Goal: Book appointment/travel/reservation

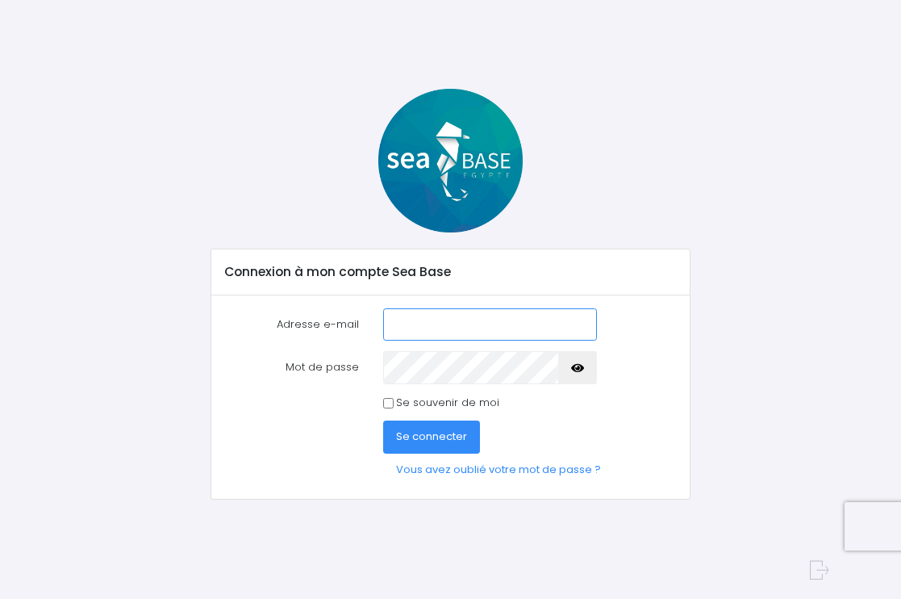
type input "[PERSON_NAME][EMAIL_ADDRESS][DOMAIN_NAME]"
click at [583, 368] on icon "button" at bounding box center [577, 368] width 13 height 0
click at [428, 434] on span "Se connecter" at bounding box center [431, 435] width 71 height 15
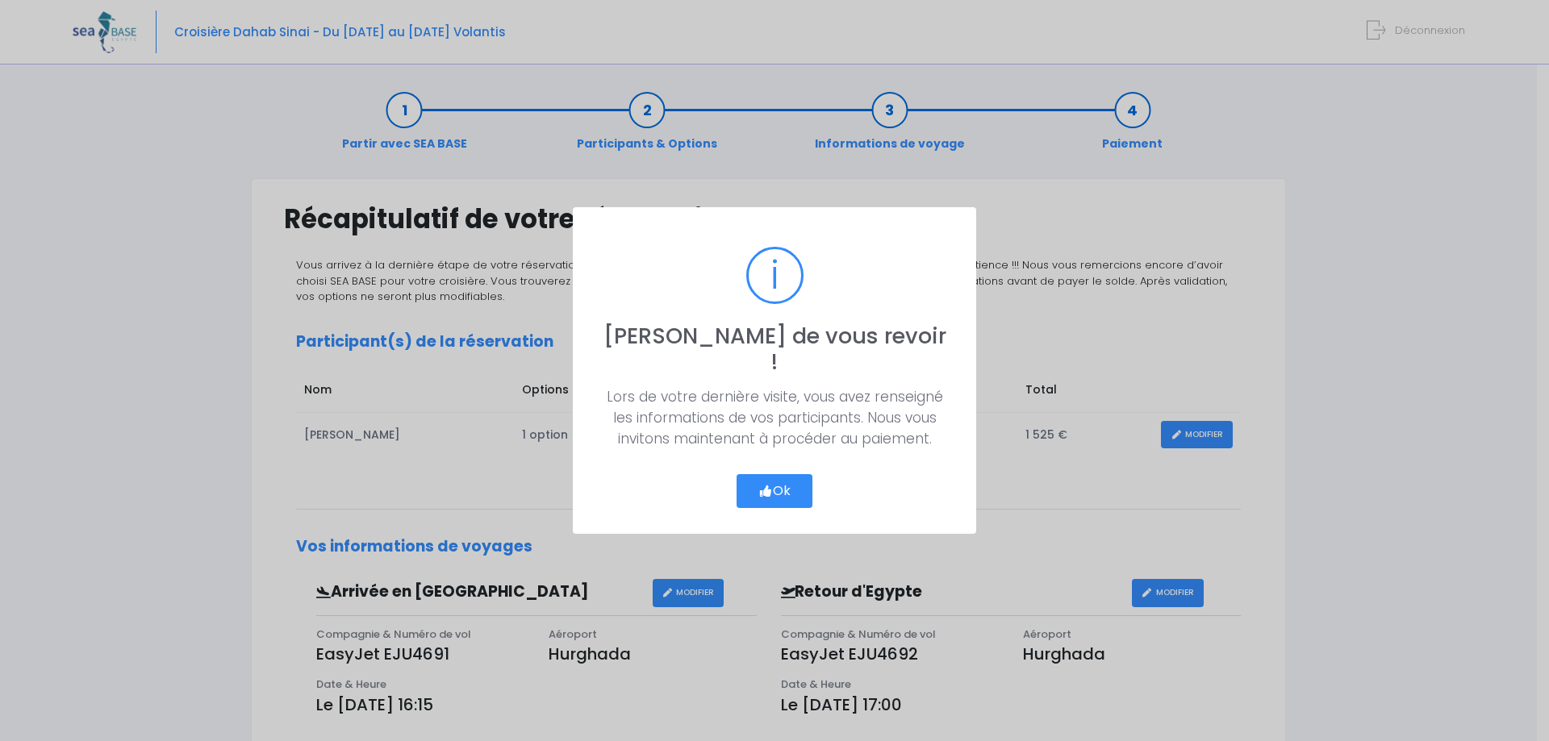
click at [778, 476] on button "Ok" at bounding box center [775, 491] width 76 height 34
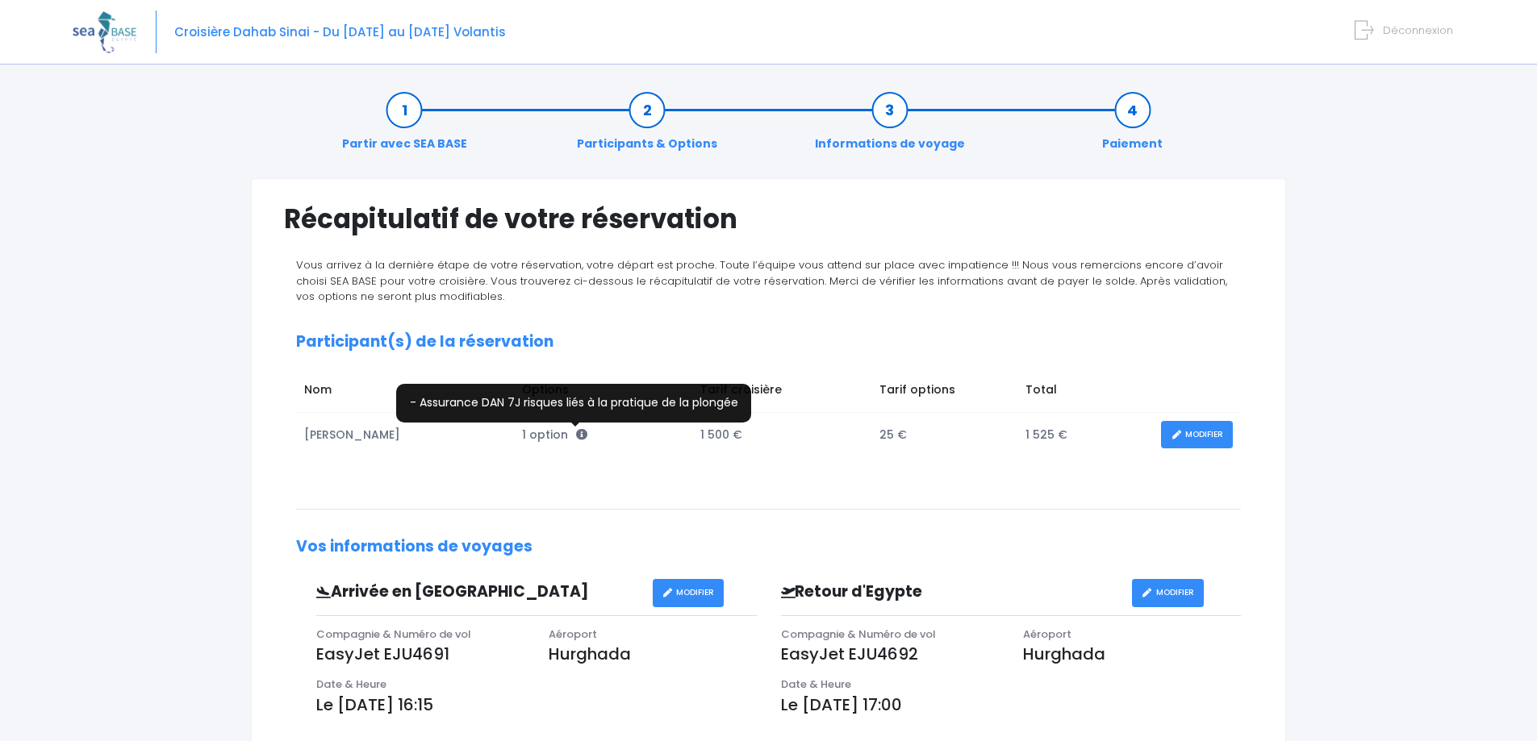
click at [579, 433] on icon at bounding box center [581, 434] width 11 height 11
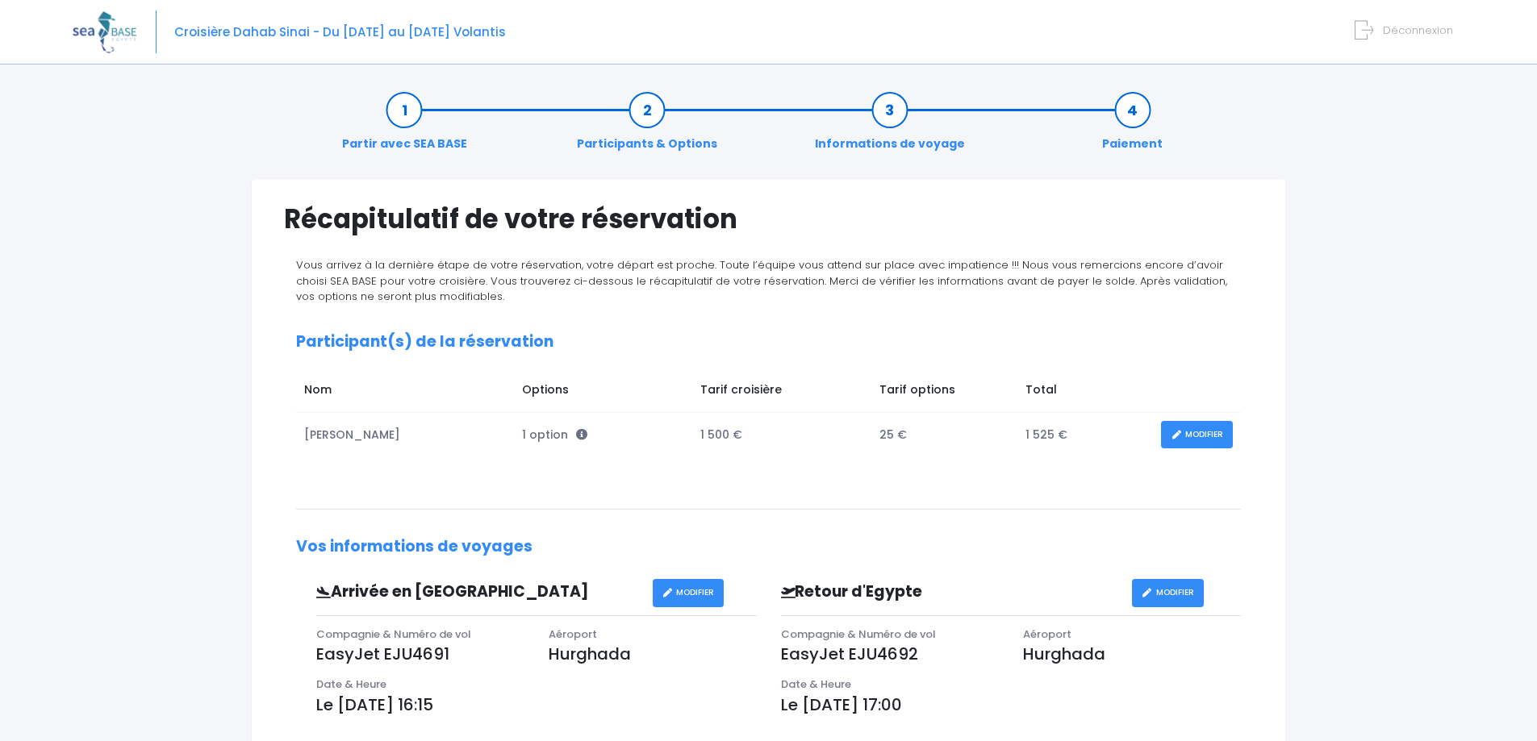
click at [900, 434] on link "MODIFIER" at bounding box center [1197, 435] width 72 height 28
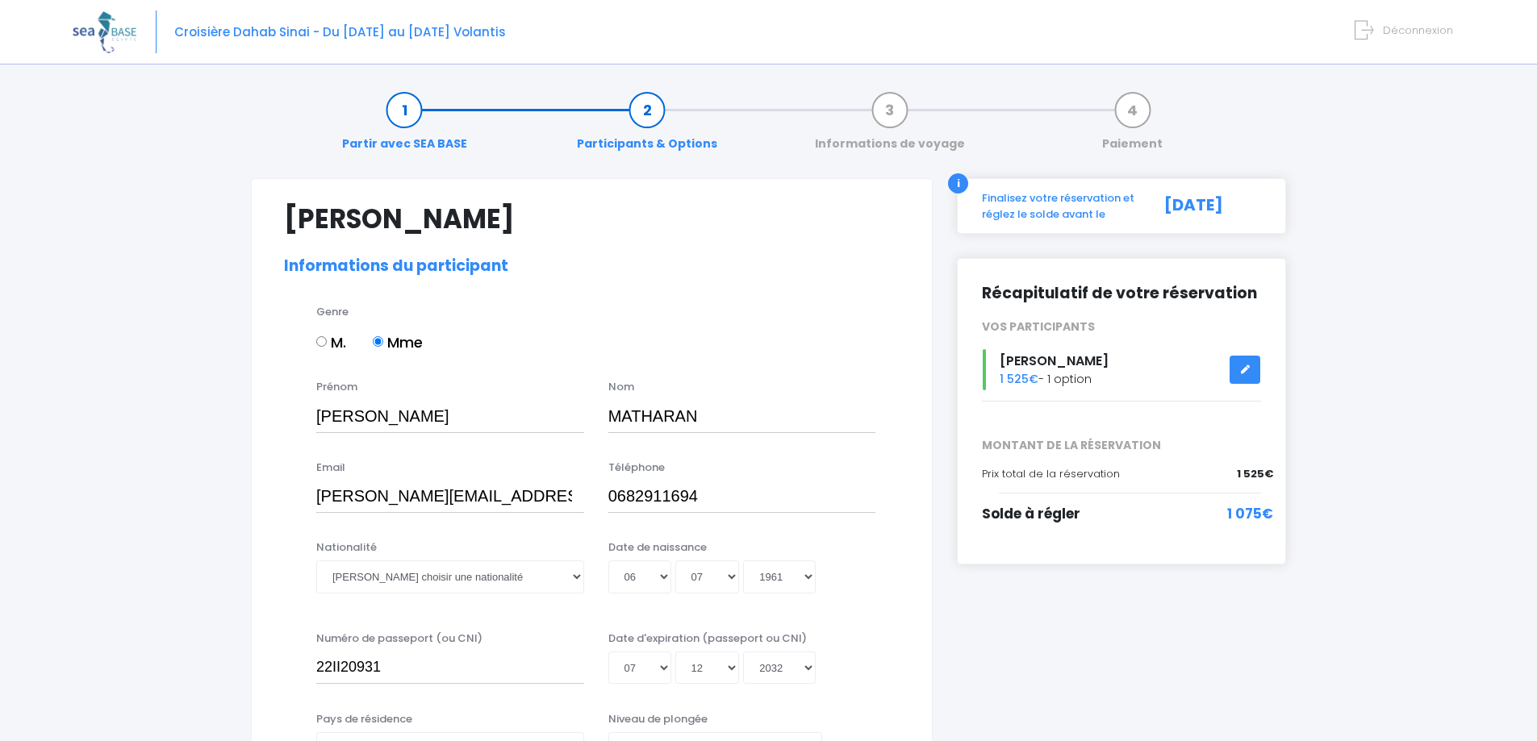
select select "PA40"
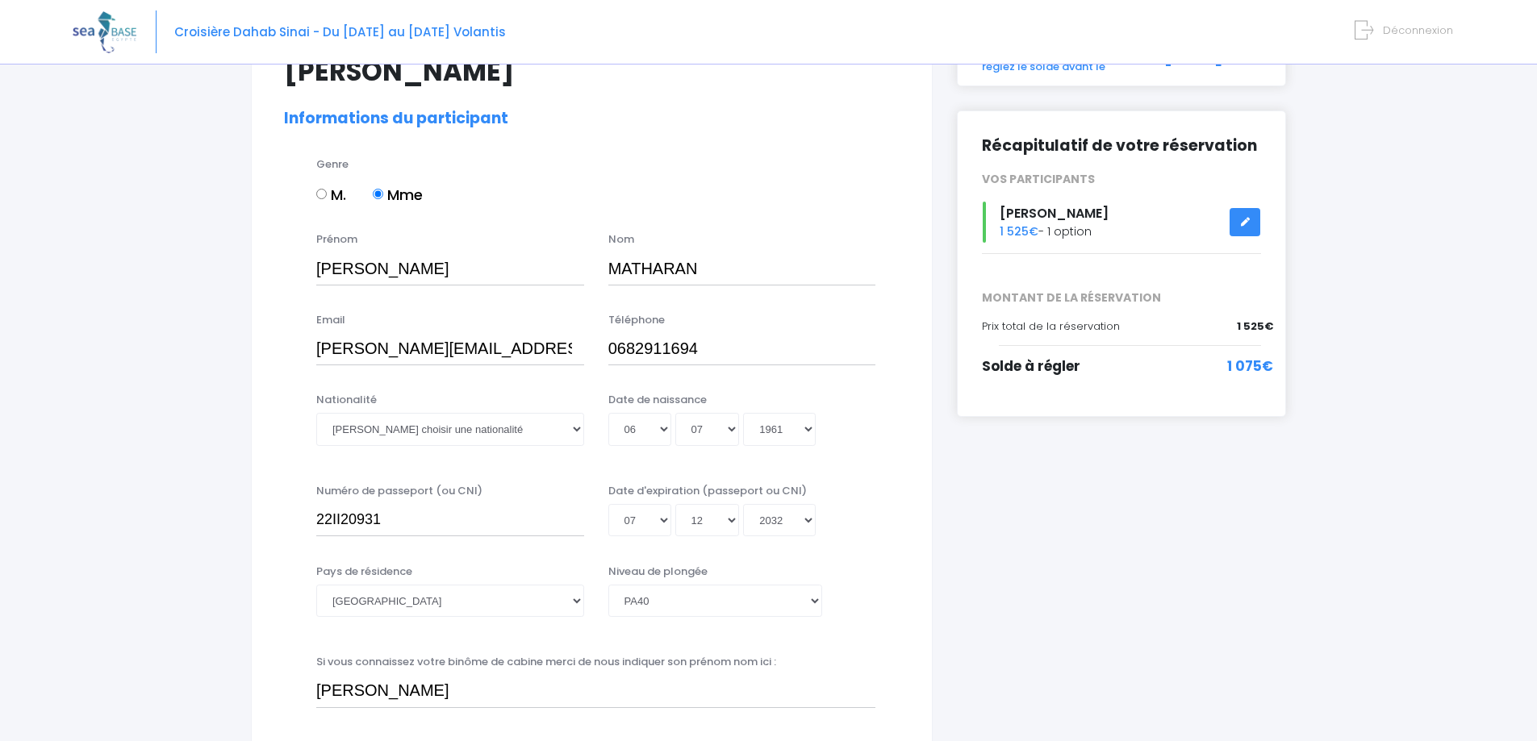
scroll to position [161, 0]
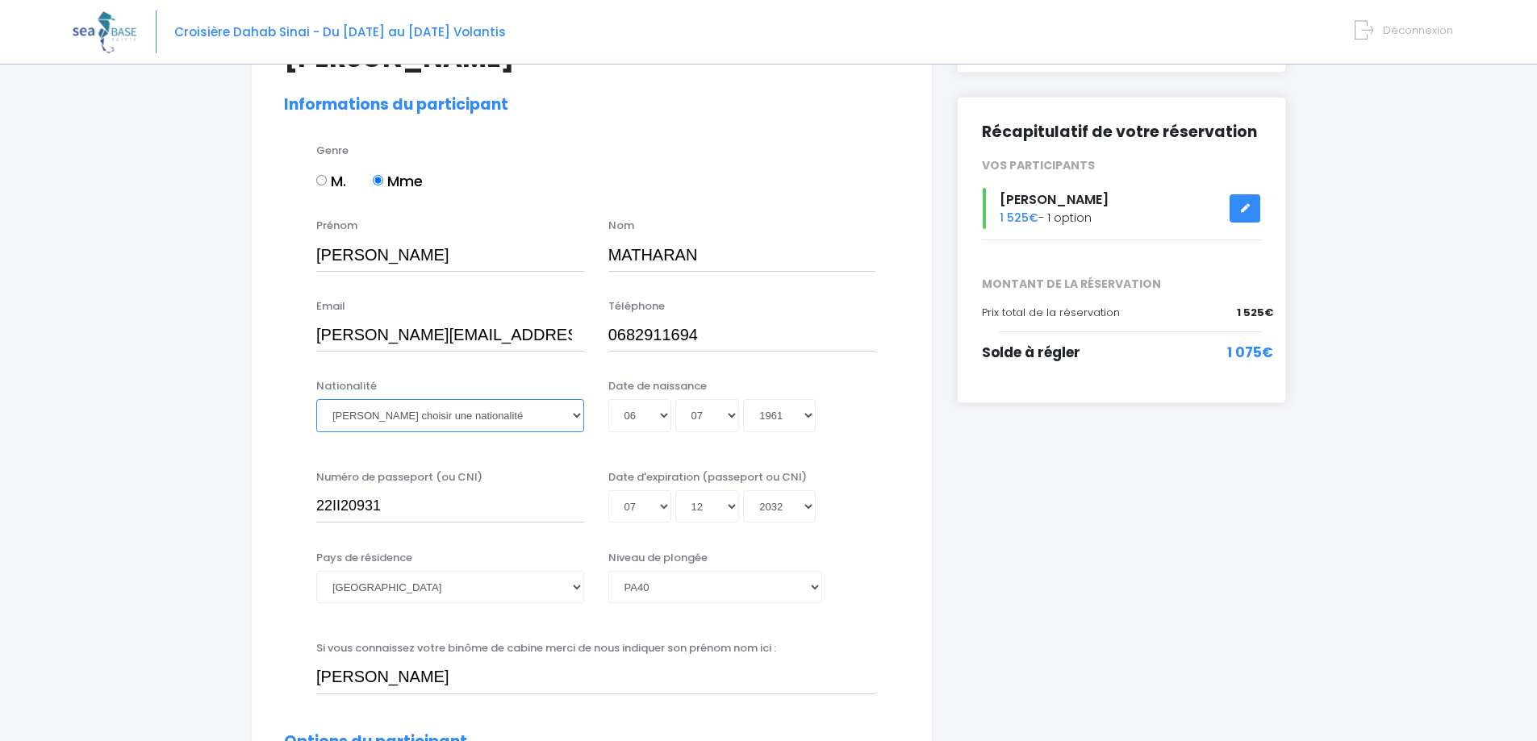
click at [516, 414] on select "Veuillez choisir une nationalité [DEMOGRAPHIC_DATA] Algerienne Allemande [GEOGR…" at bounding box center [450, 415] width 268 height 32
select select "Française"
click at [316, 399] on select "Veuillez choisir une nationalité [DEMOGRAPHIC_DATA] Algerienne Allemande [GEOGR…" at bounding box center [450, 415] width 268 height 32
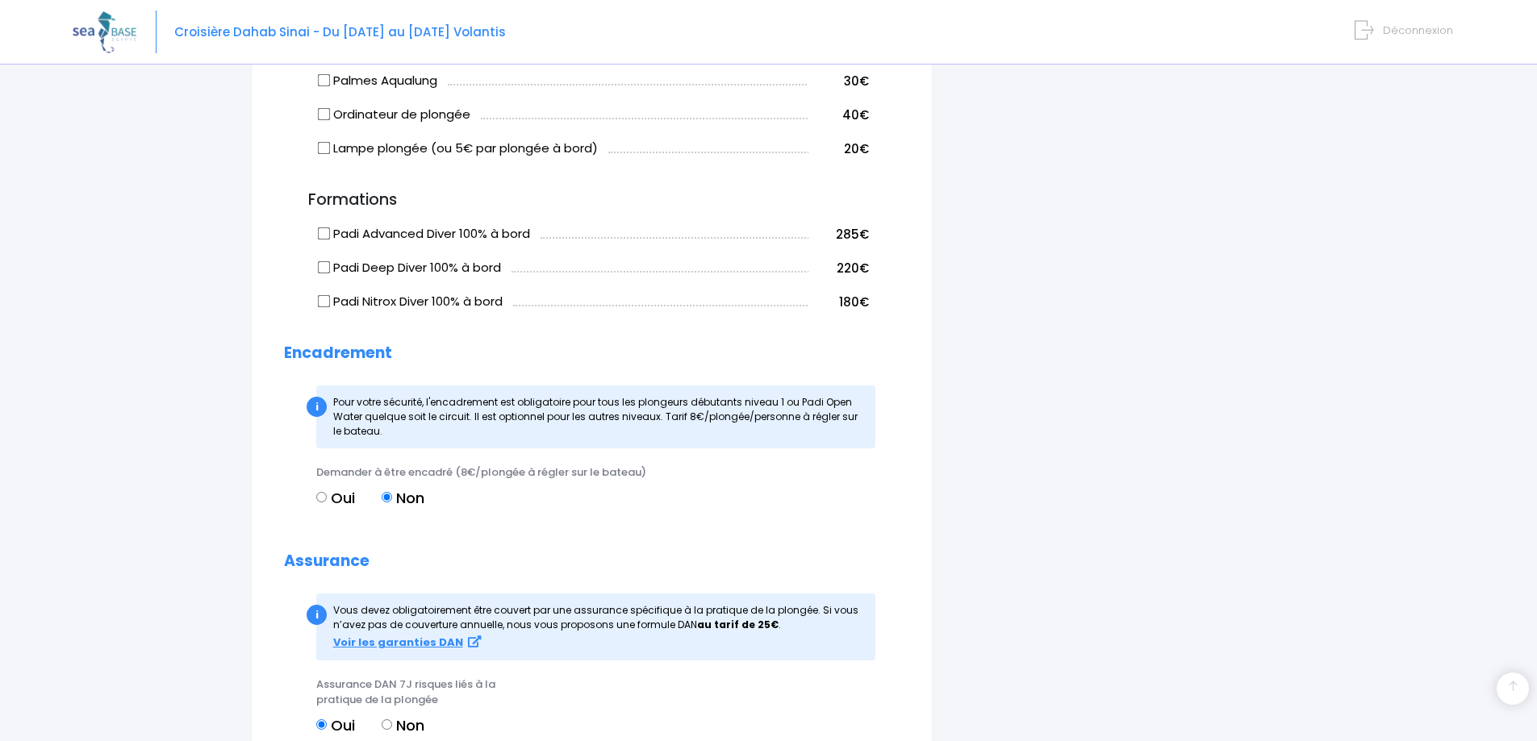
scroll to position [1372, 0]
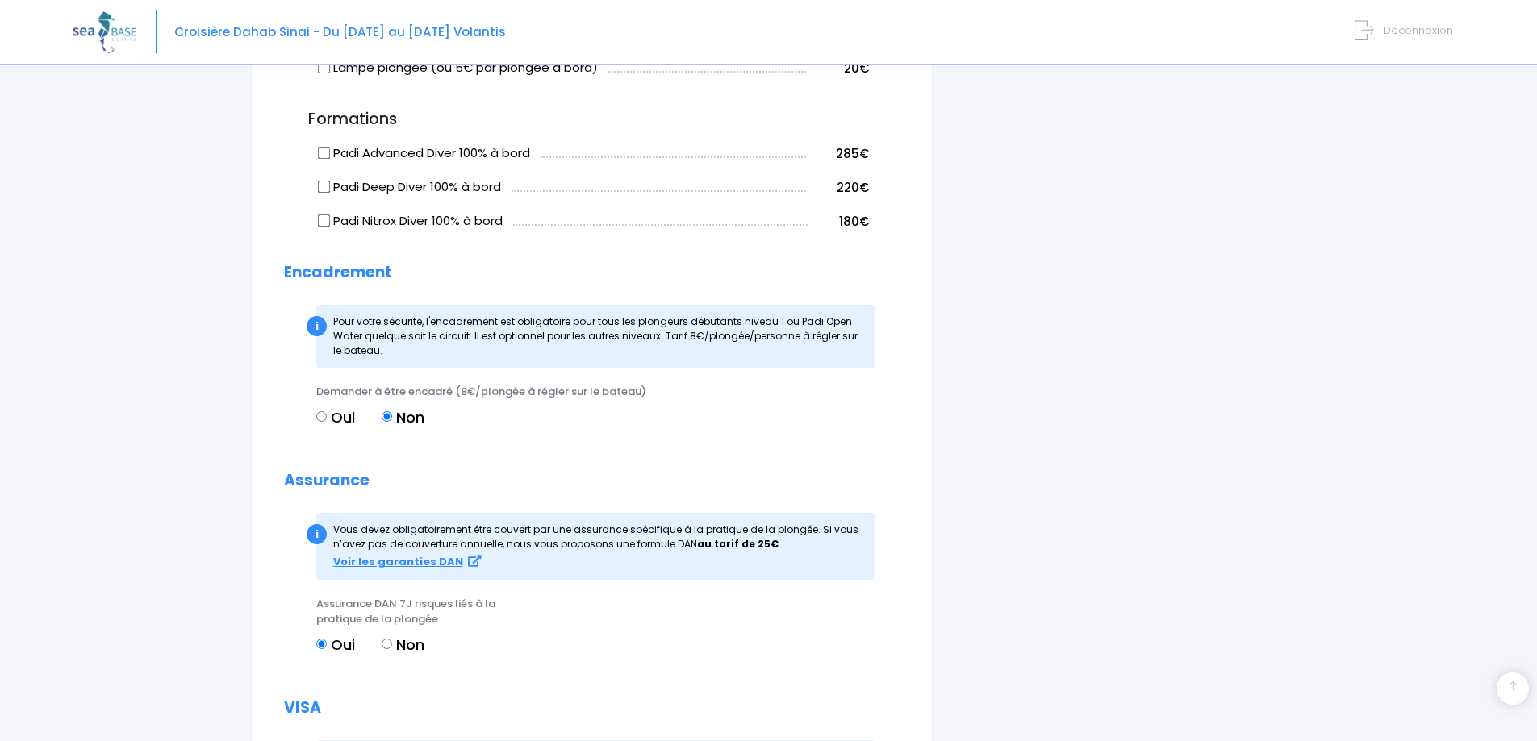
click at [332, 428] on label "Oui" at bounding box center [335, 418] width 39 height 22
click at [327, 422] on input "Oui" at bounding box center [321, 416] width 10 height 10
radio input "true"
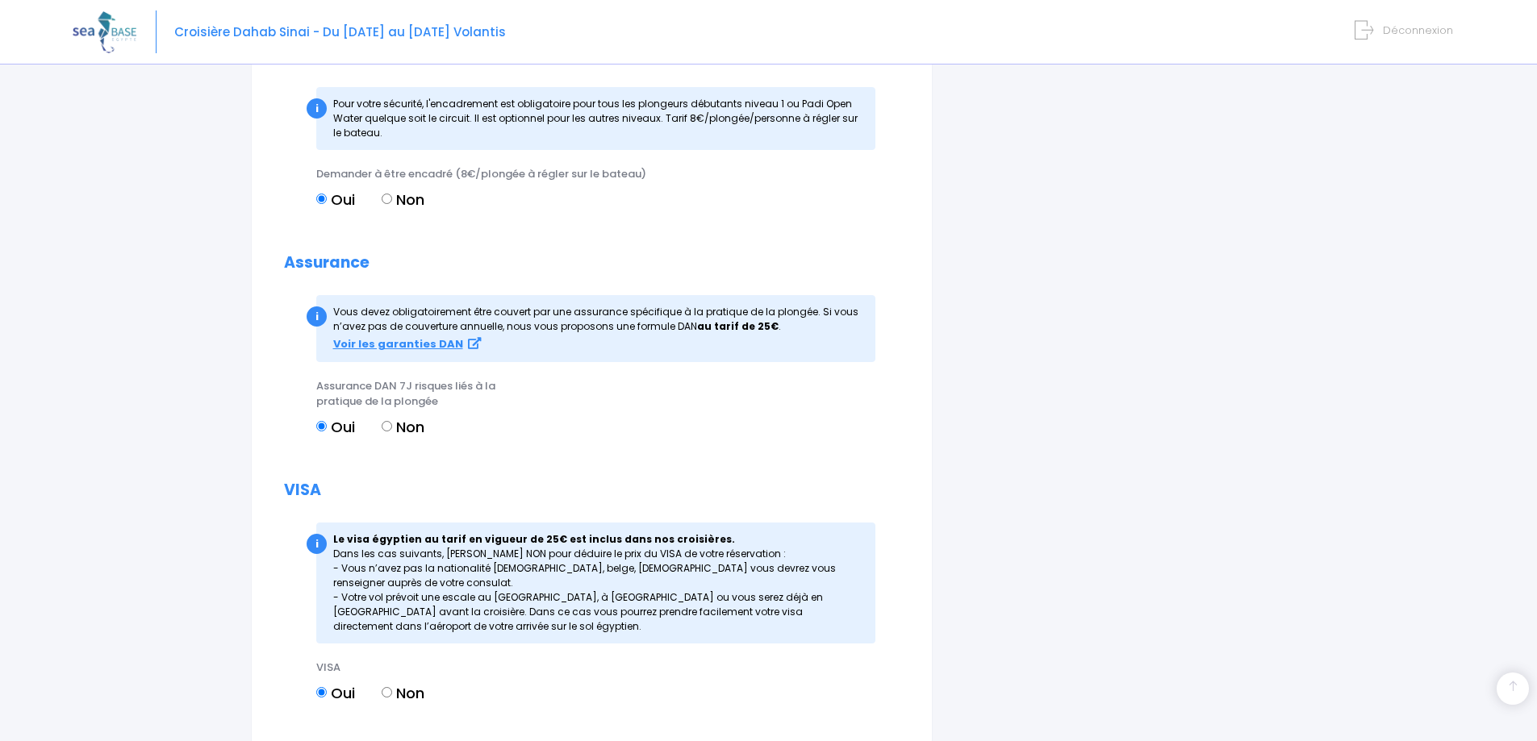
scroll to position [1751, 0]
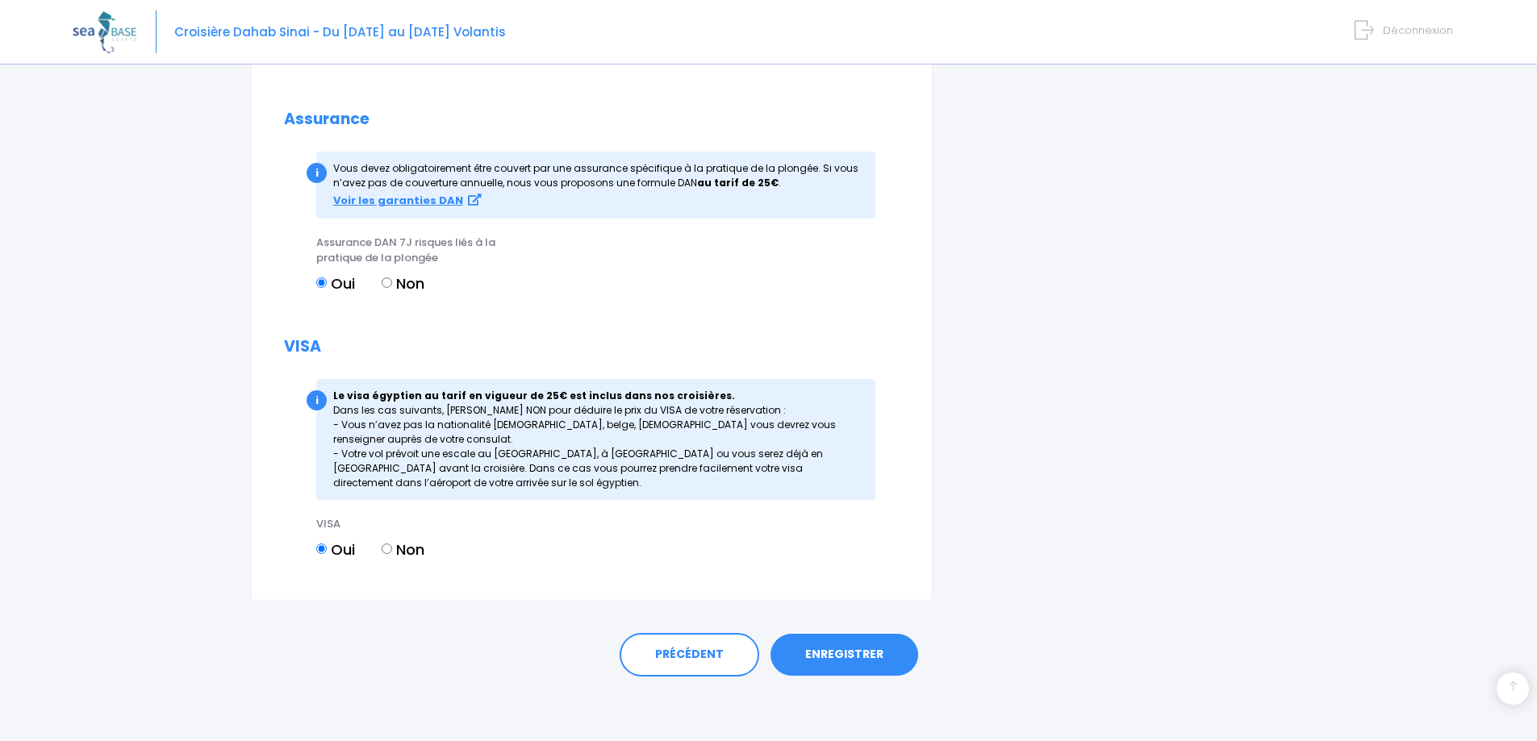
click at [865, 666] on link "ENREGISTRER" at bounding box center [845, 655] width 148 height 42
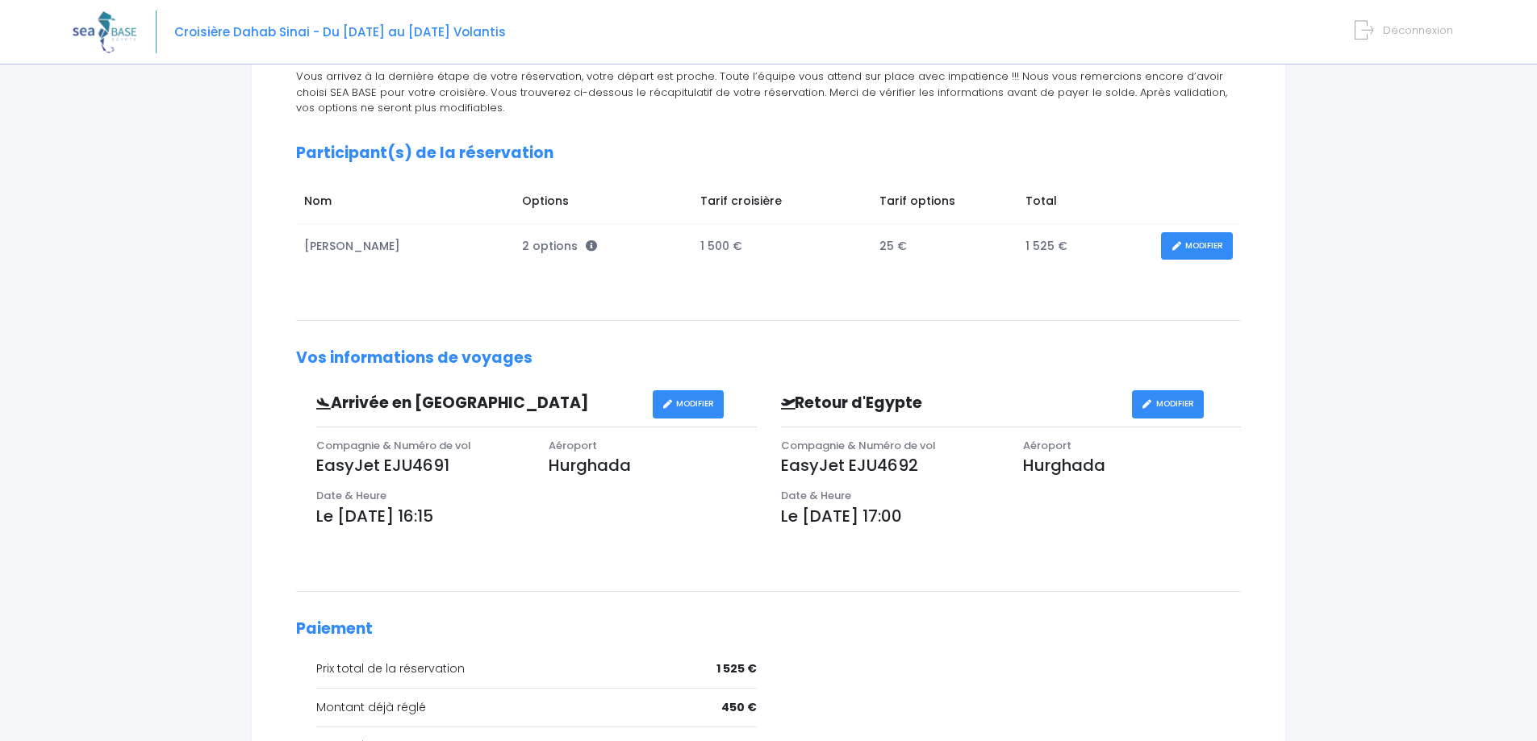
scroll to position [242, 0]
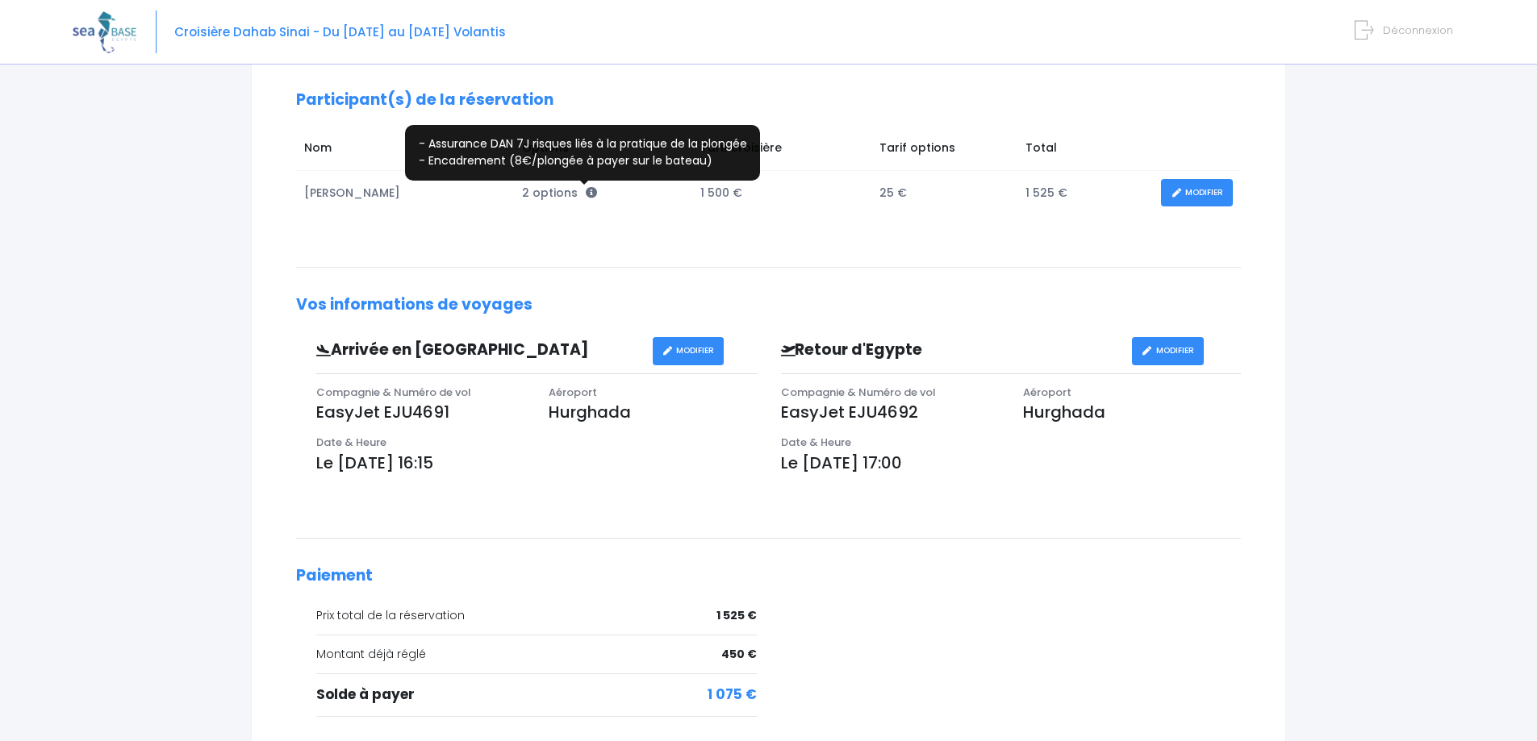
click at [586, 192] on icon at bounding box center [591, 192] width 11 height 11
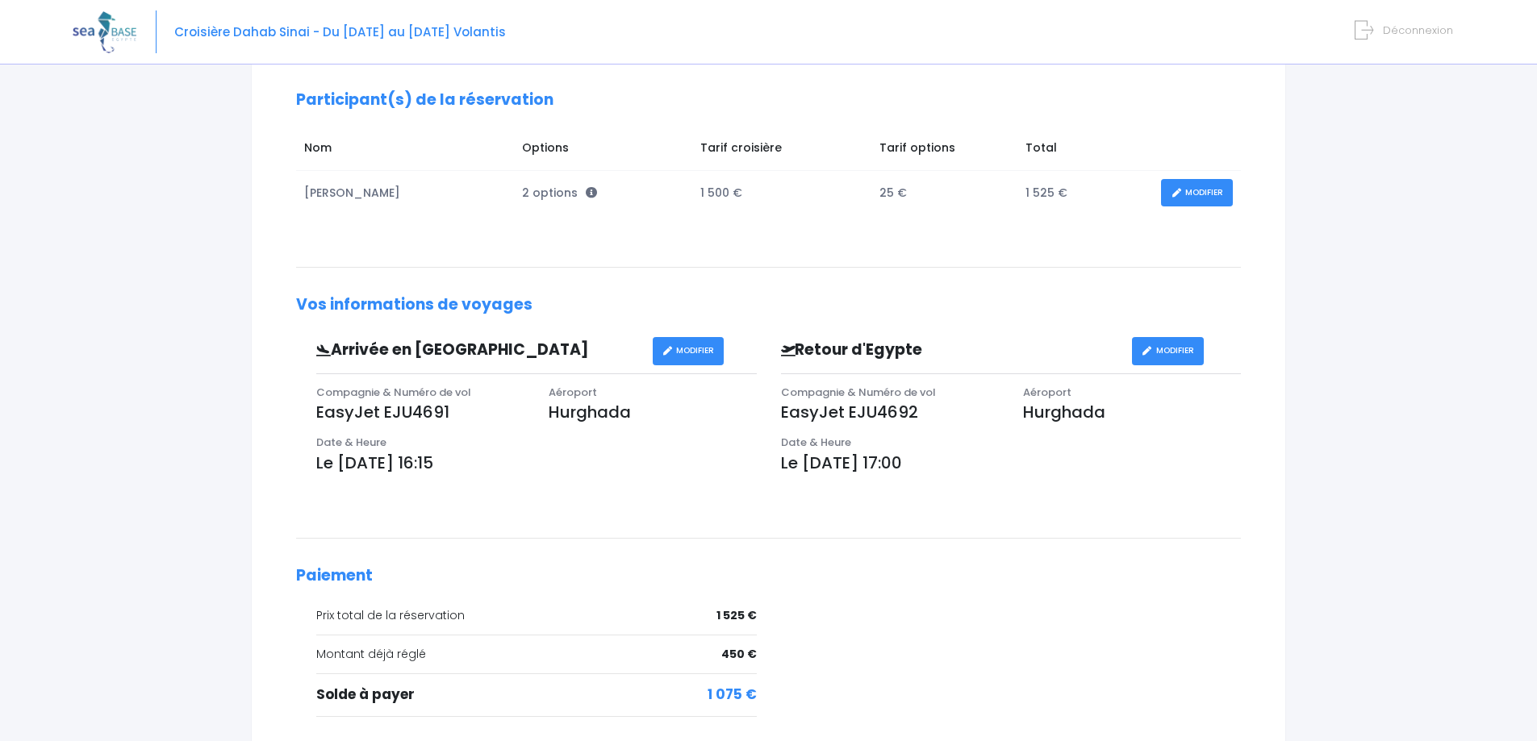
click at [579, 215] on div "Vous arrivez à la dernière étape de votre réservation, votre départ est proche.…" at bounding box center [768, 371] width 969 height 712
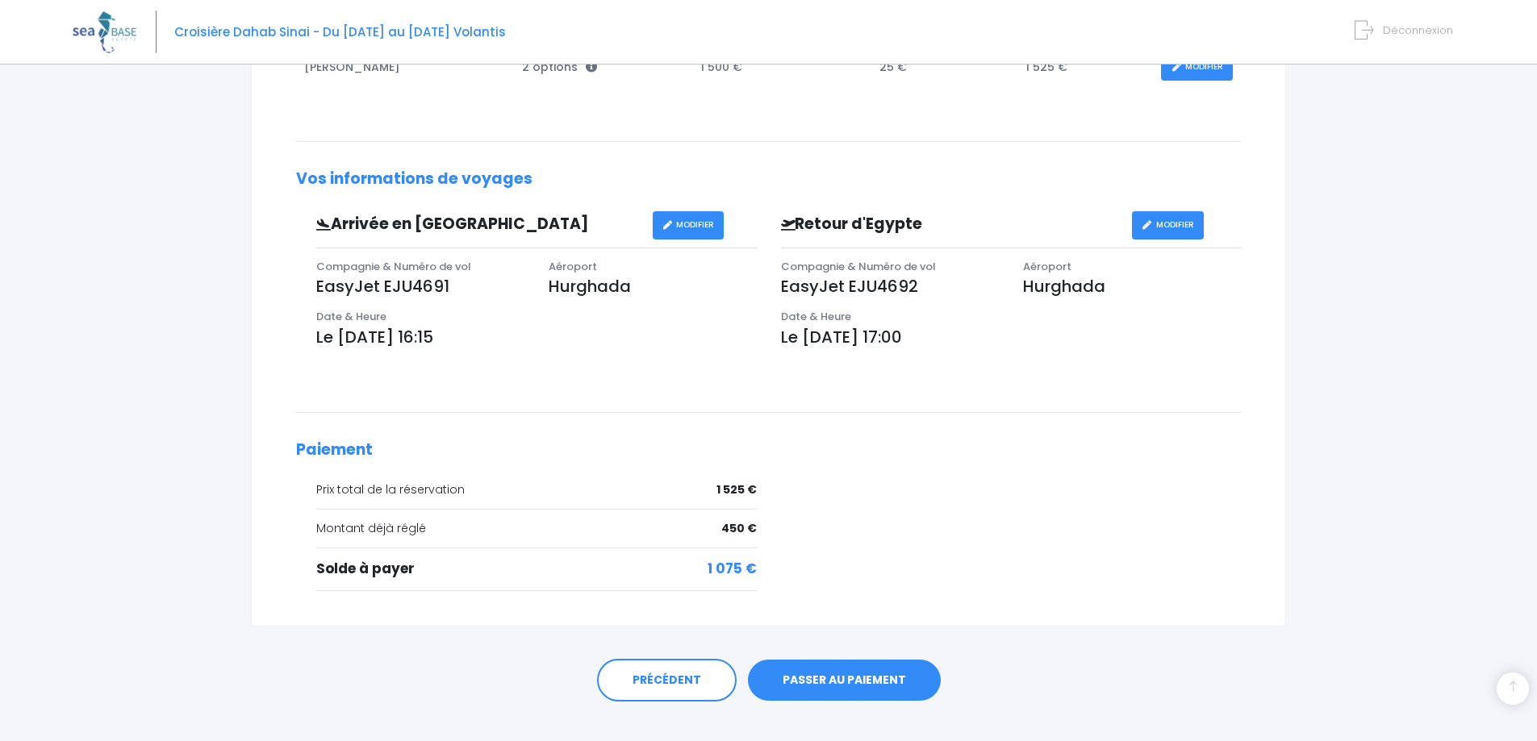
scroll to position [393, 0]
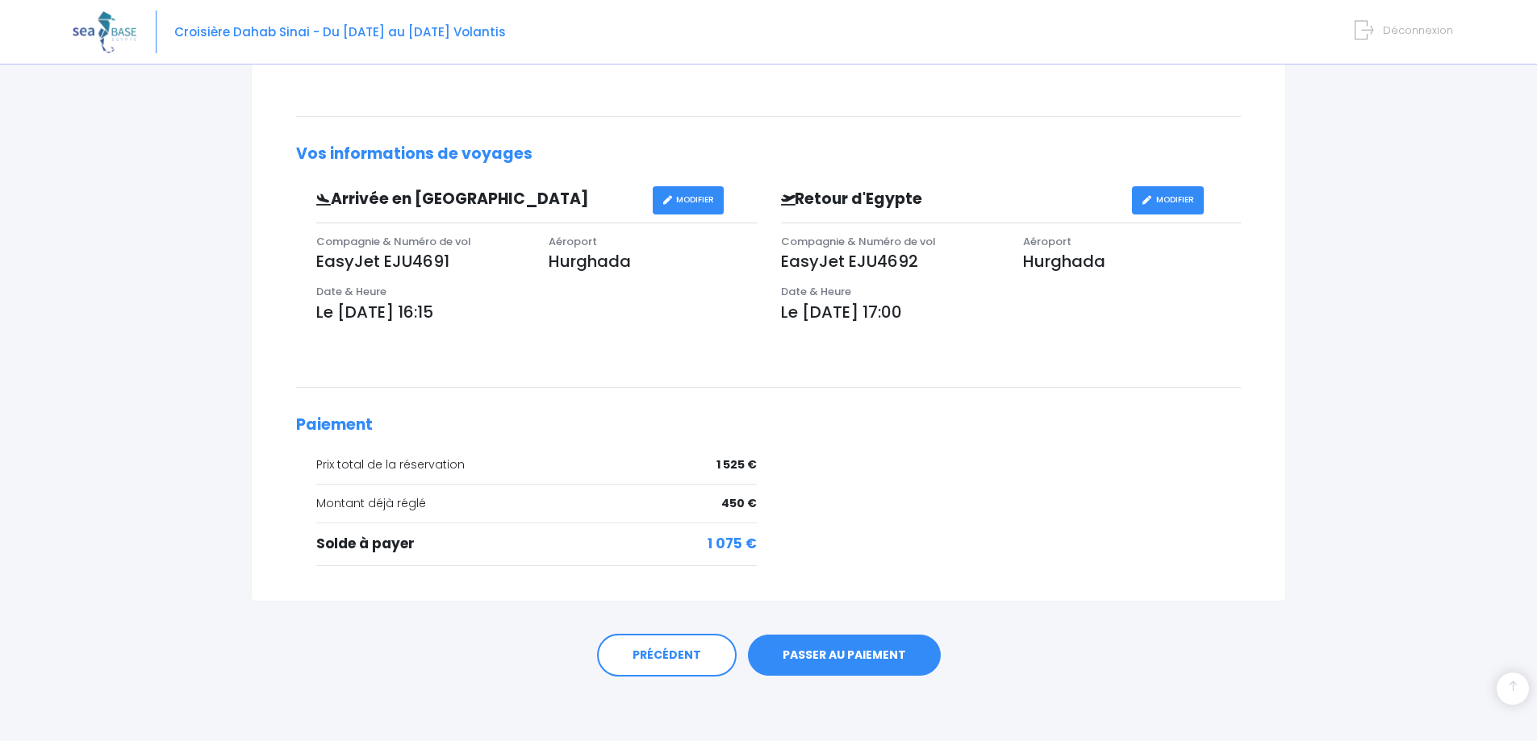
click at [864, 655] on link "PASSER AU PAIEMENT" at bounding box center [844, 656] width 193 height 42
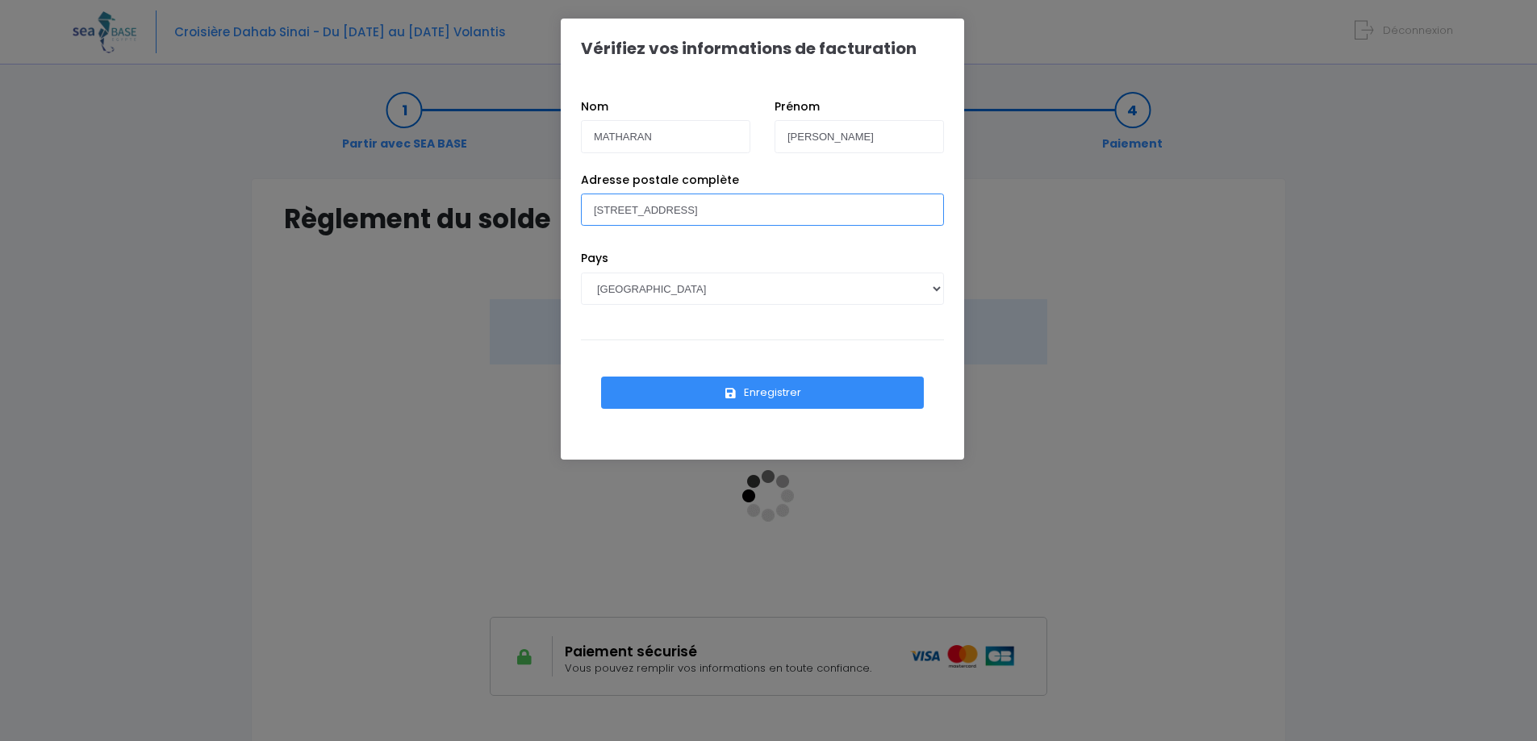
click at [726, 211] on input "[STREET_ADDRESS]" at bounding box center [762, 210] width 363 height 32
type input "[STREET_ADDRESS]"
click at [800, 381] on button "Enregistrer" at bounding box center [762, 393] width 323 height 32
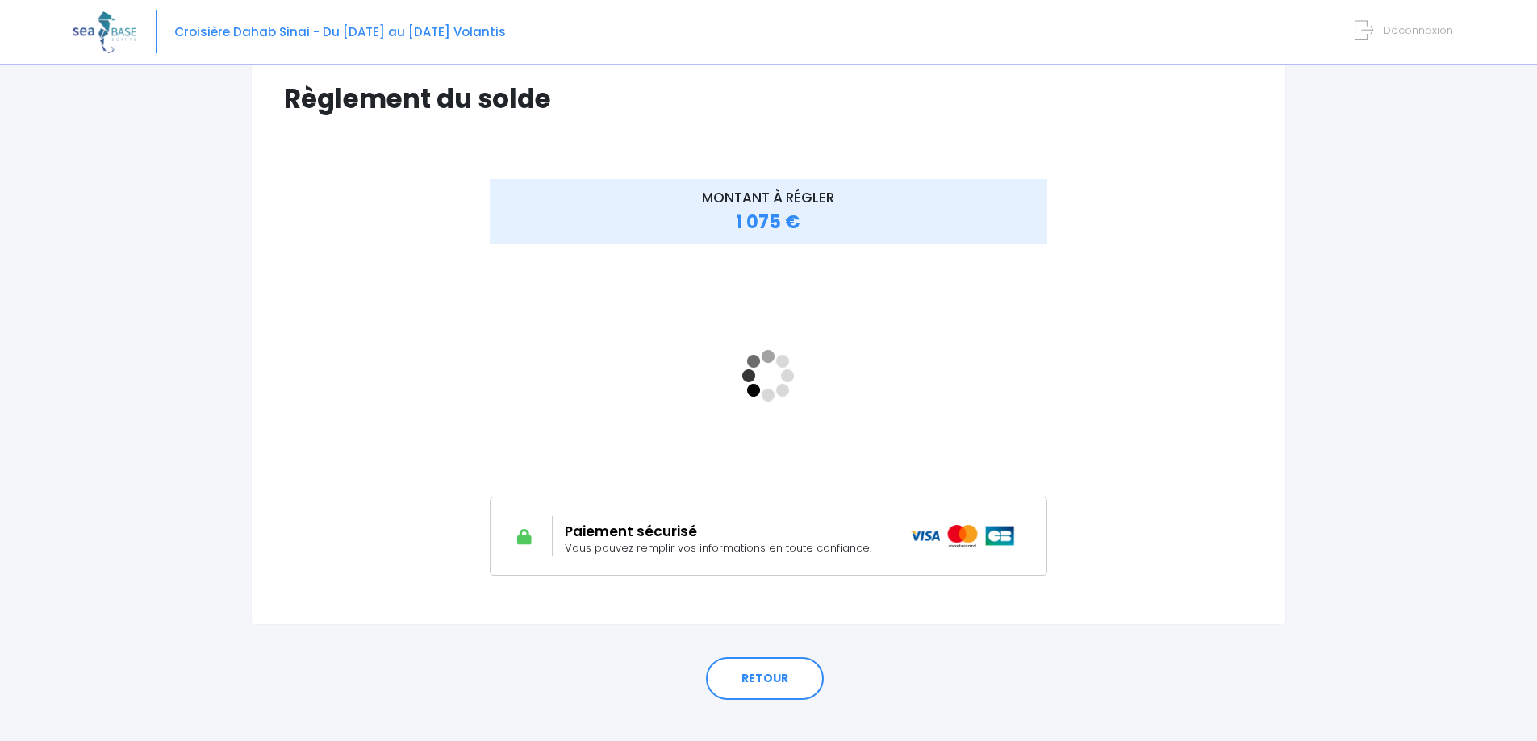
scroll to position [144, 0]
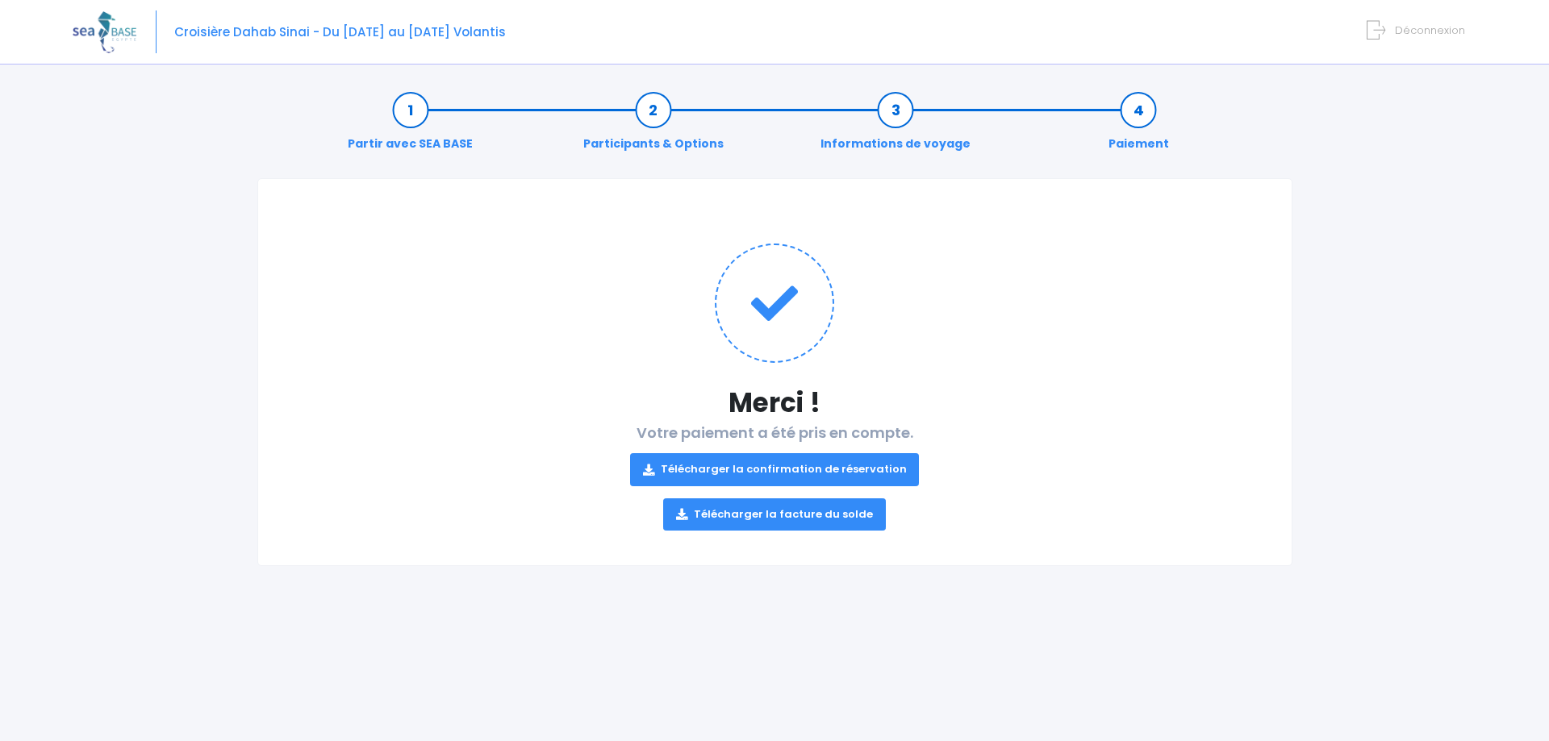
click at [778, 474] on link "Télécharger la confirmation de réservation" at bounding box center [775, 469] width 290 height 32
click at [831, 516] on link "Télécharger la facture du solde" at bounding box center [774, 515] width 223 height 32
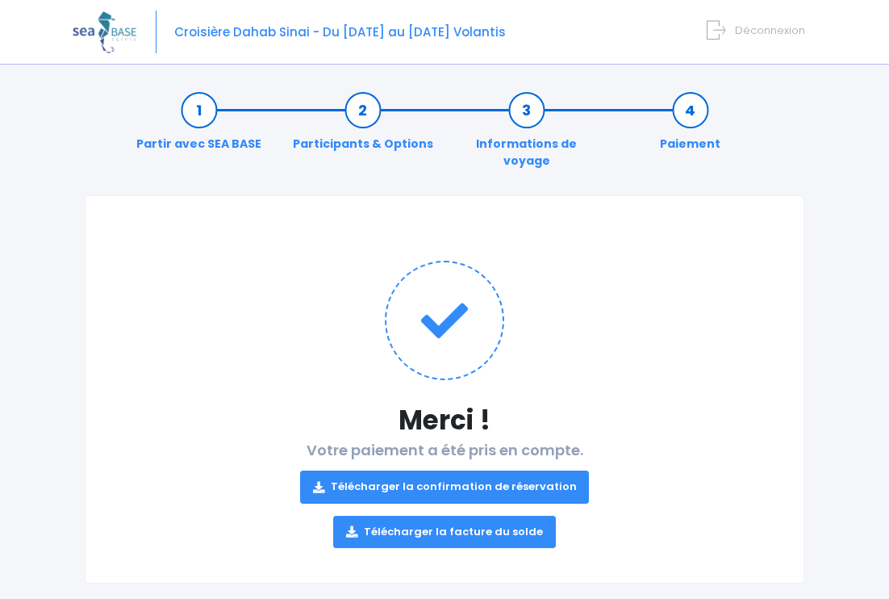
click at [821, 192] on div "Notre plateforme de réservation n'est pas compatible avec votre appareil. Veuil…" at bounding box center [444, 312] width 889 height 624
click at [734, 36] on form "Déconnexion" at bounding box center [759, 27] width 92 height 19
click at [746, 39] on div "Croisière Dahab Sinai - Du 22/11/25 au 29/11/25 Volantis Déconnexion" at bounding box center [433, 32] width 720 height 65
click at [743, 30] on span "Déconnexion" at bounding box center [770, 30] width 70 height 15
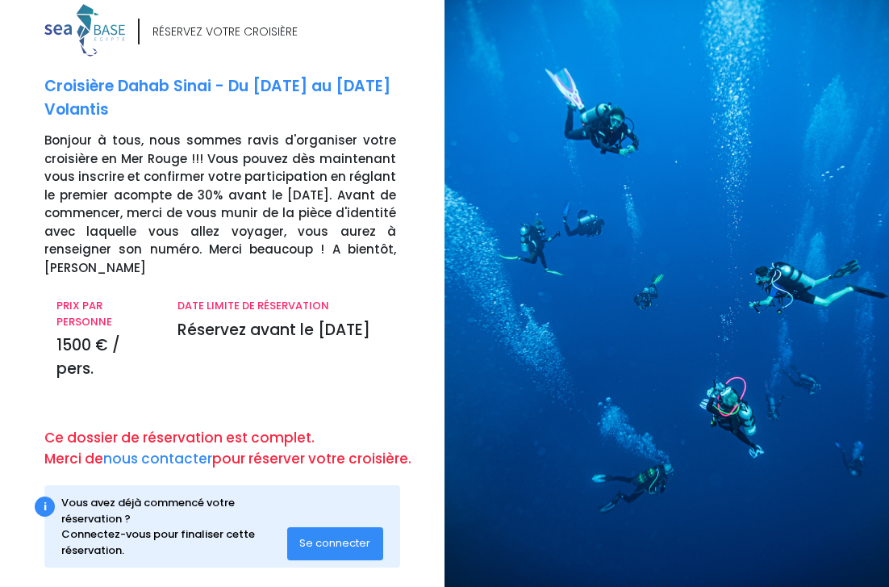
scroll to position [19, 0]
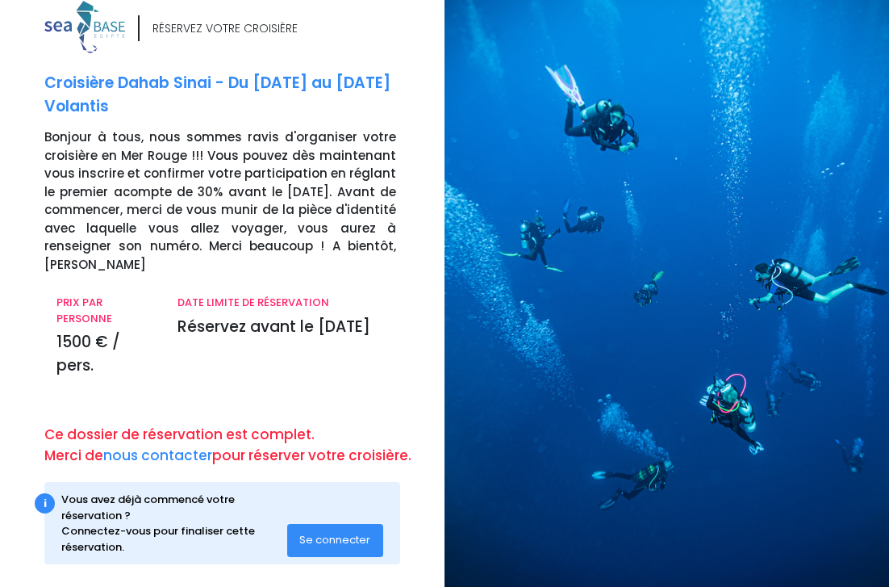
click at [313, 532] on span "Se connecter" at bounding box center [334, 539] width 71 height 15
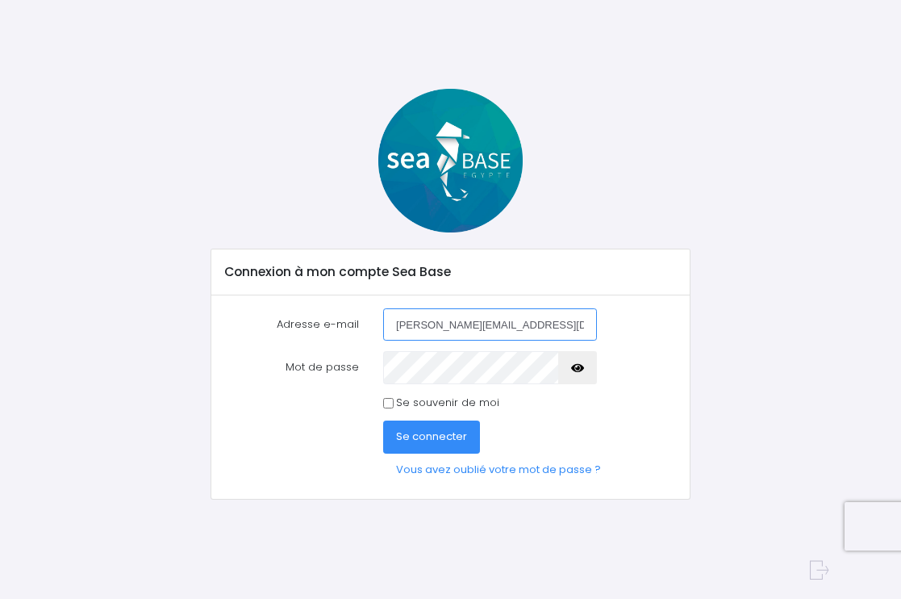
click at [406, 332] on input "[PERSON_NAME][EMAIL_ADDRESS][DOMAIN_NAME]" at bounding box center [490, 324] width 214 height 32
type input "[PERSON_NAME][EMAIL_ADDRESS][DOMAIN_NAME]"
click at [585, 369] on button "button" at bounding box center [577, 367] width 39 height 32
click at [447, 451] on button "Se connecter" at bounding box center [431, 436] width 97 height 32
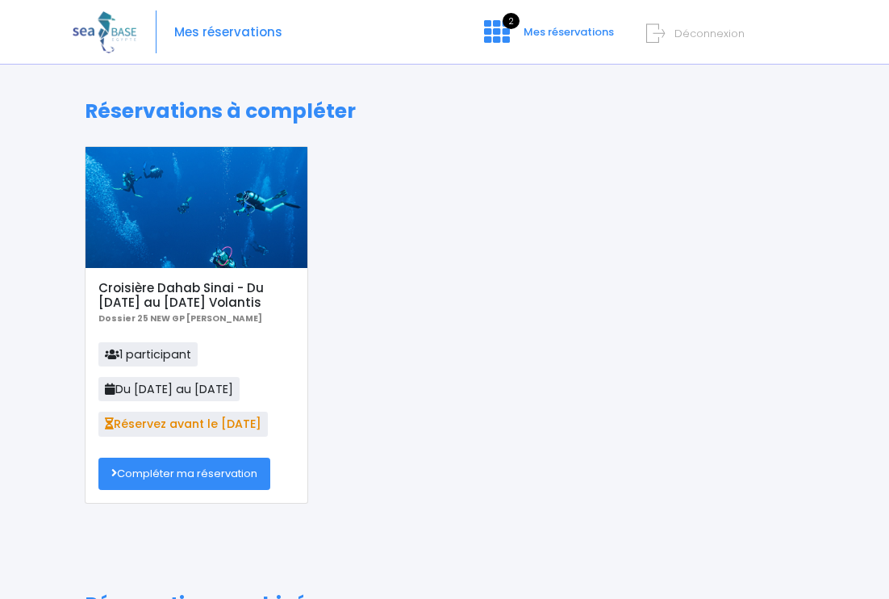
click at [244, 478] on link "Compléter ma réservation" at bounding box center [184, 473] width 172 height 32
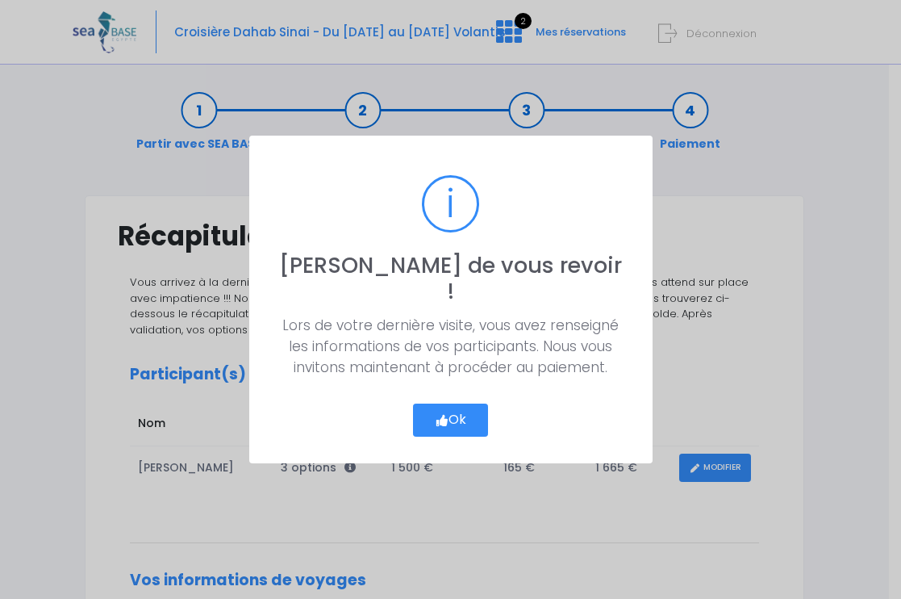
click at [453, 431] on div "? ! i [PERSON_NAME] de vous revoir ! × Lors de votre dernière visite, vous avez…" at bounding box center [450, 299] width 403 height 327
click at [440, 403] on button "Ok" at bounding box center [451, 420] width 76 height 34
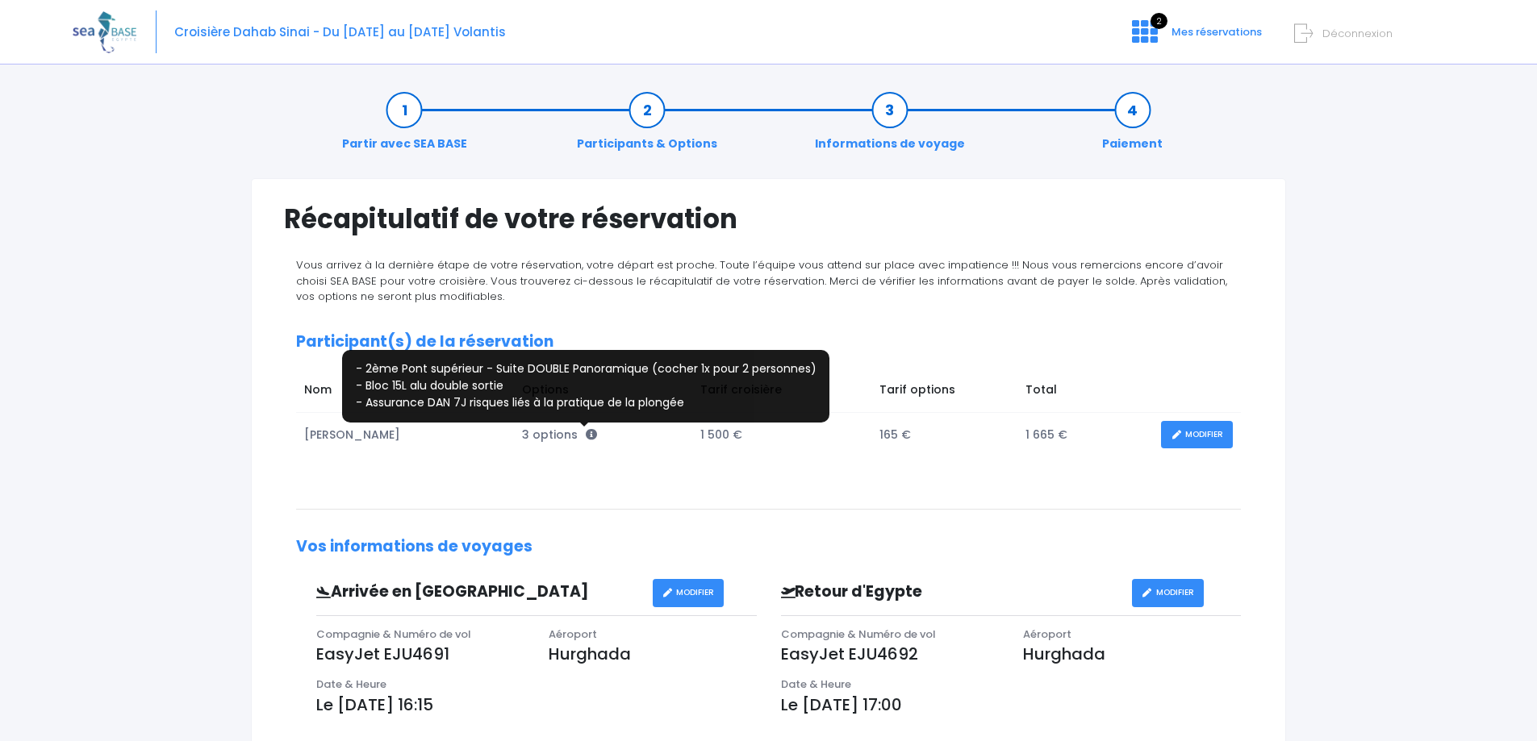
click at [586, 439] on icon at bounding box center [591, 434] width 11 height 11
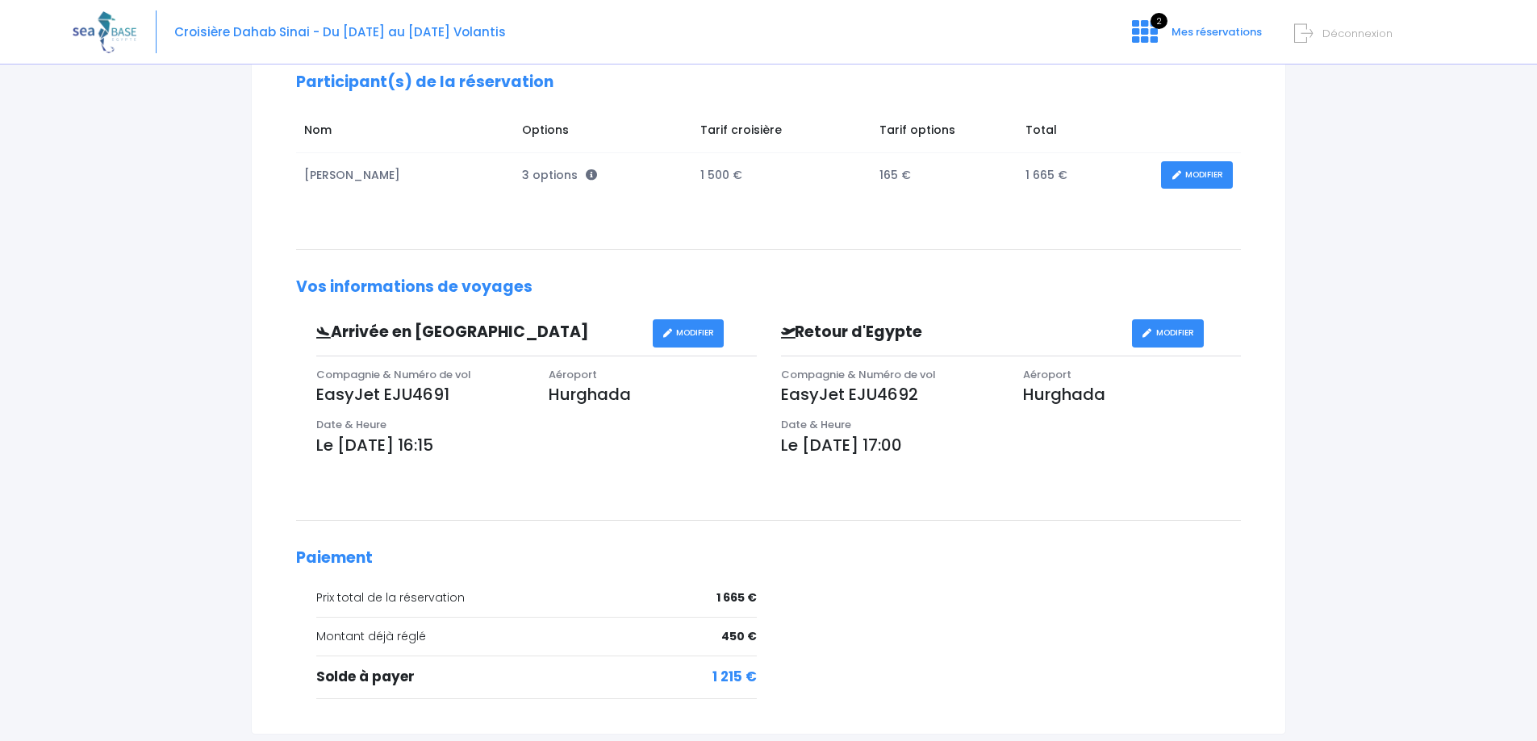
scroll to position [232, 0]
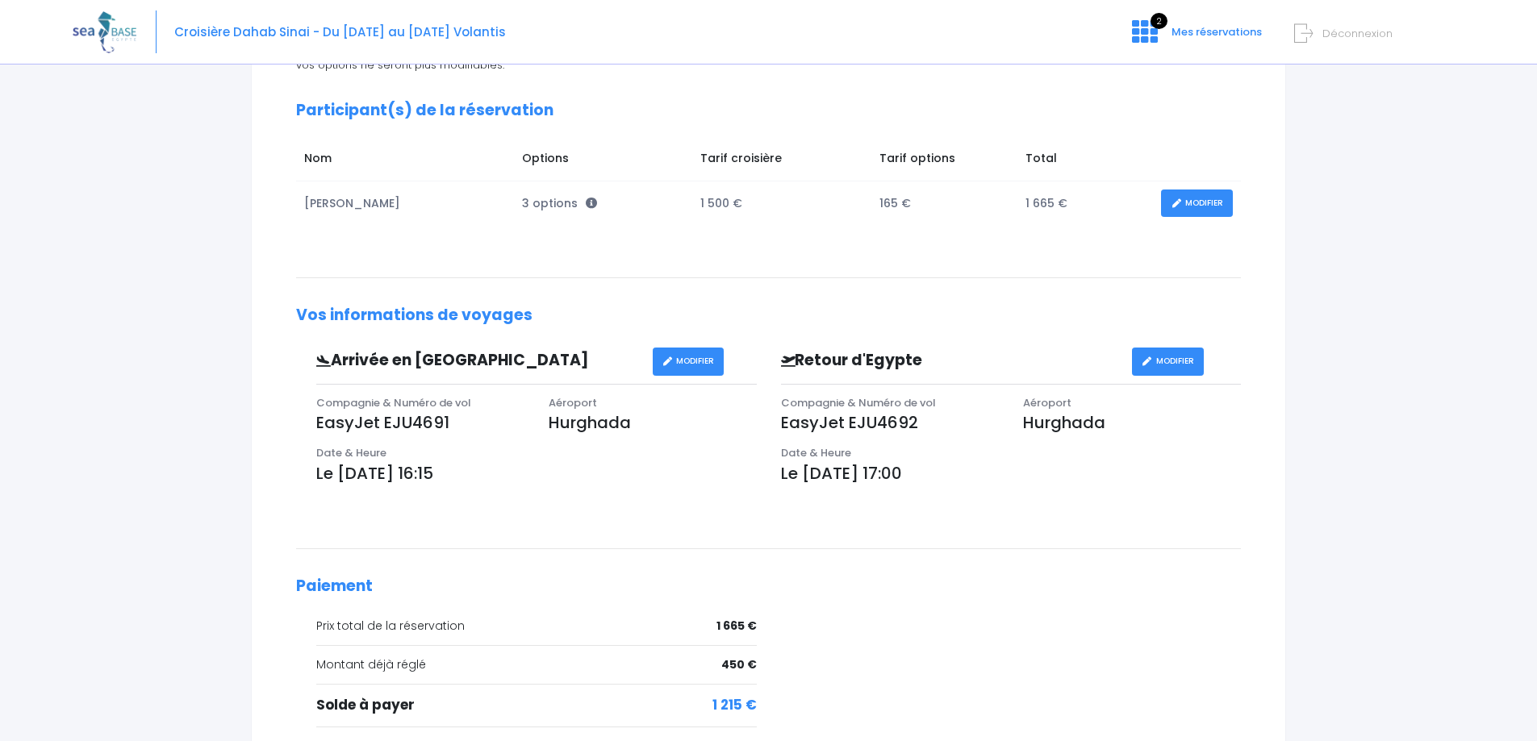
click at [900, 192] on link "MODIFIER" at bounding box center [1197, 204] width 72 height 28
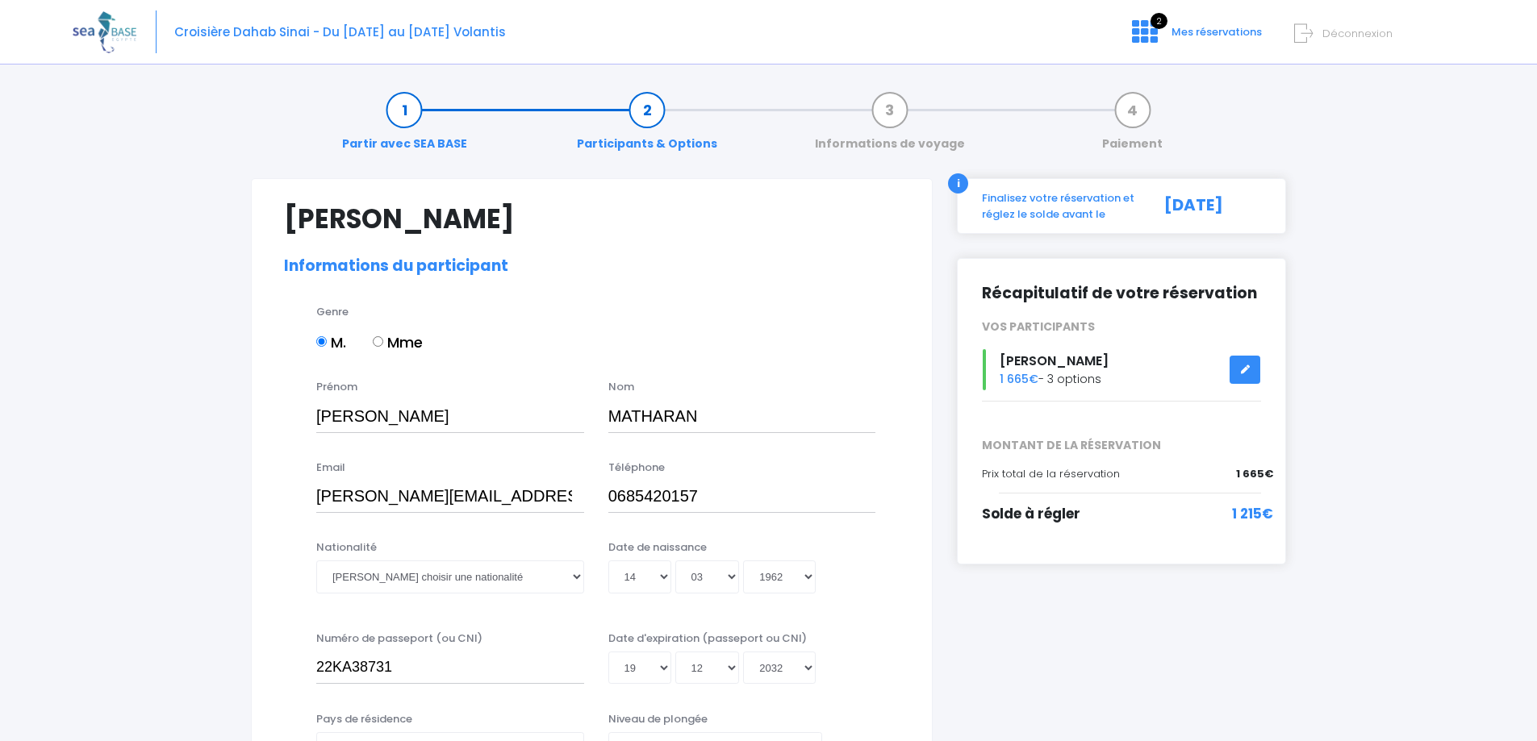
select select "N3"
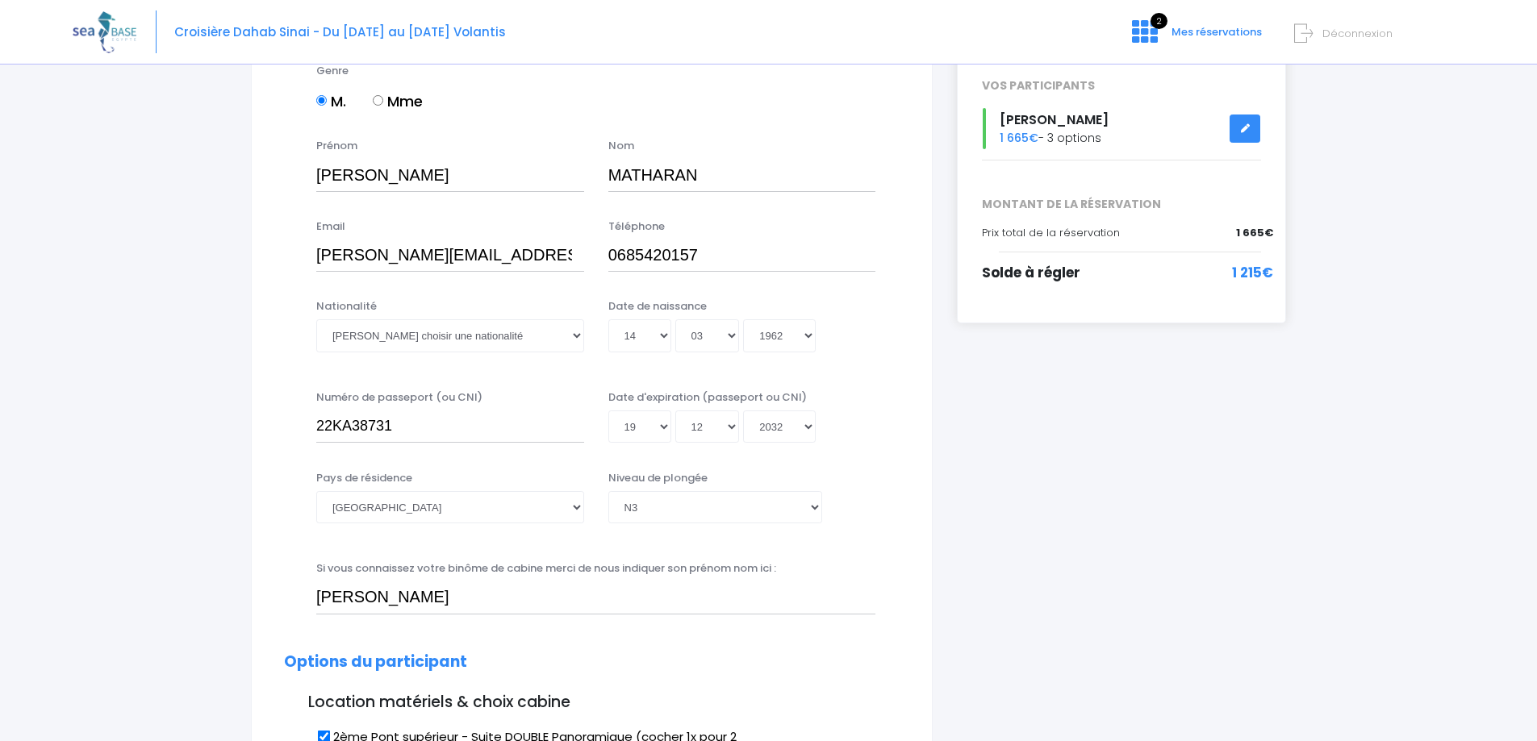
scroll to position [242, 0]
click at [541, 332] on select "Veuillez choisir une nationalité Afghane Albanaise Algerienne Allemande America…" at bounding box center [450, 335] width 268 height 32
select select "Française"
click at [316, 319] on select "Veuillez choisir une nationalité Afghane Albanaise Algerienne Allemande America…" at bounding box center [450, 335] width 268 height 32
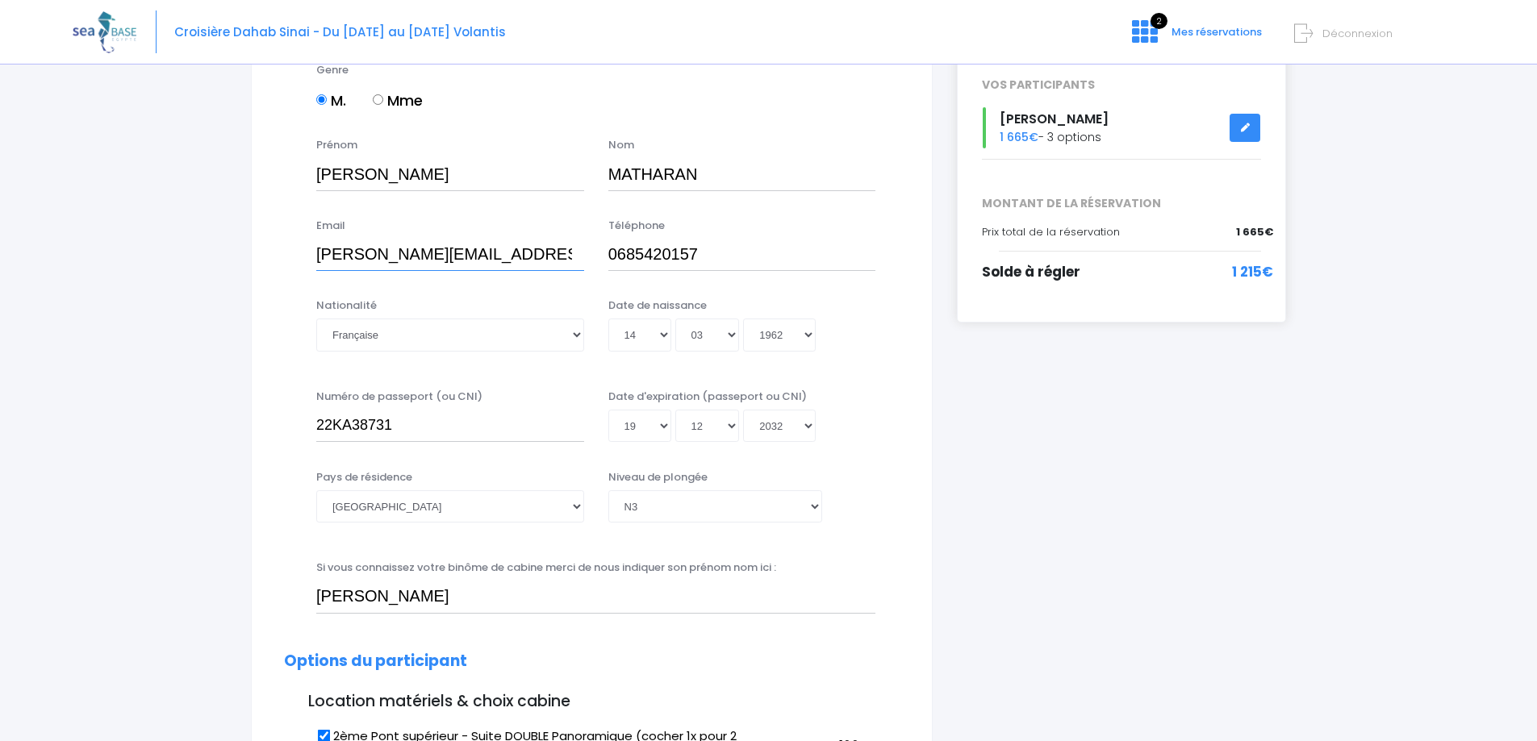
click at [469, 261] on input "Thierry.Matharan@laposte.net" at bounding box center [450, 255] width 268 height 32
drag, startPoint x: 455, startPoint y: 253, endPoint x: 624, endPoint y: 252, distance: 168.6
click at [624, 252] on div "Email Thierry.Matharan@laposte.net Téléphone 0685420157" at bounding box center [592, 250] width 640 height 64
type input "Thierry.Matharan@gmail.com"
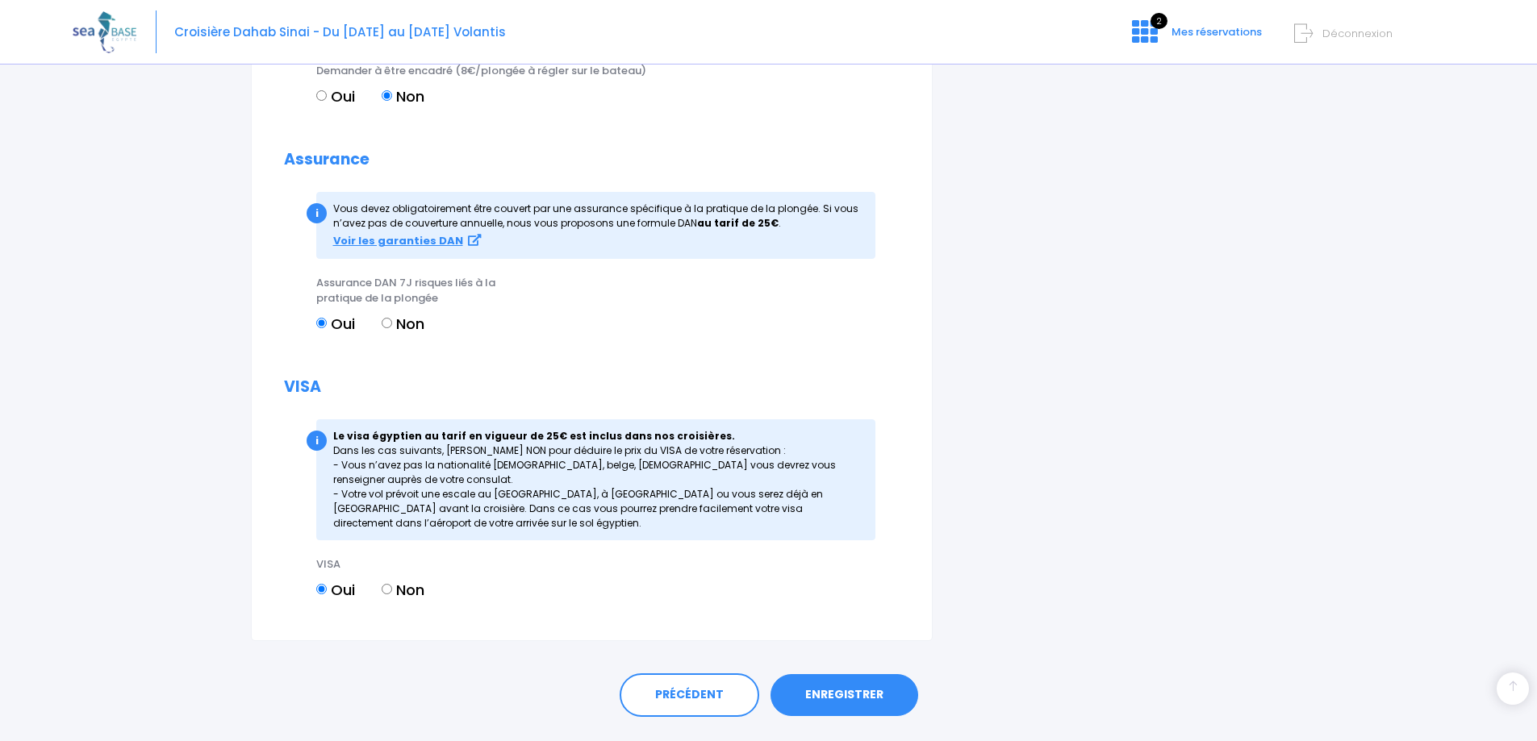
scroll to position [1694, 0]
click at [411, 247] on strong "Voir les garanties DAN" at bounding box center [398, 239] width 130 height 15
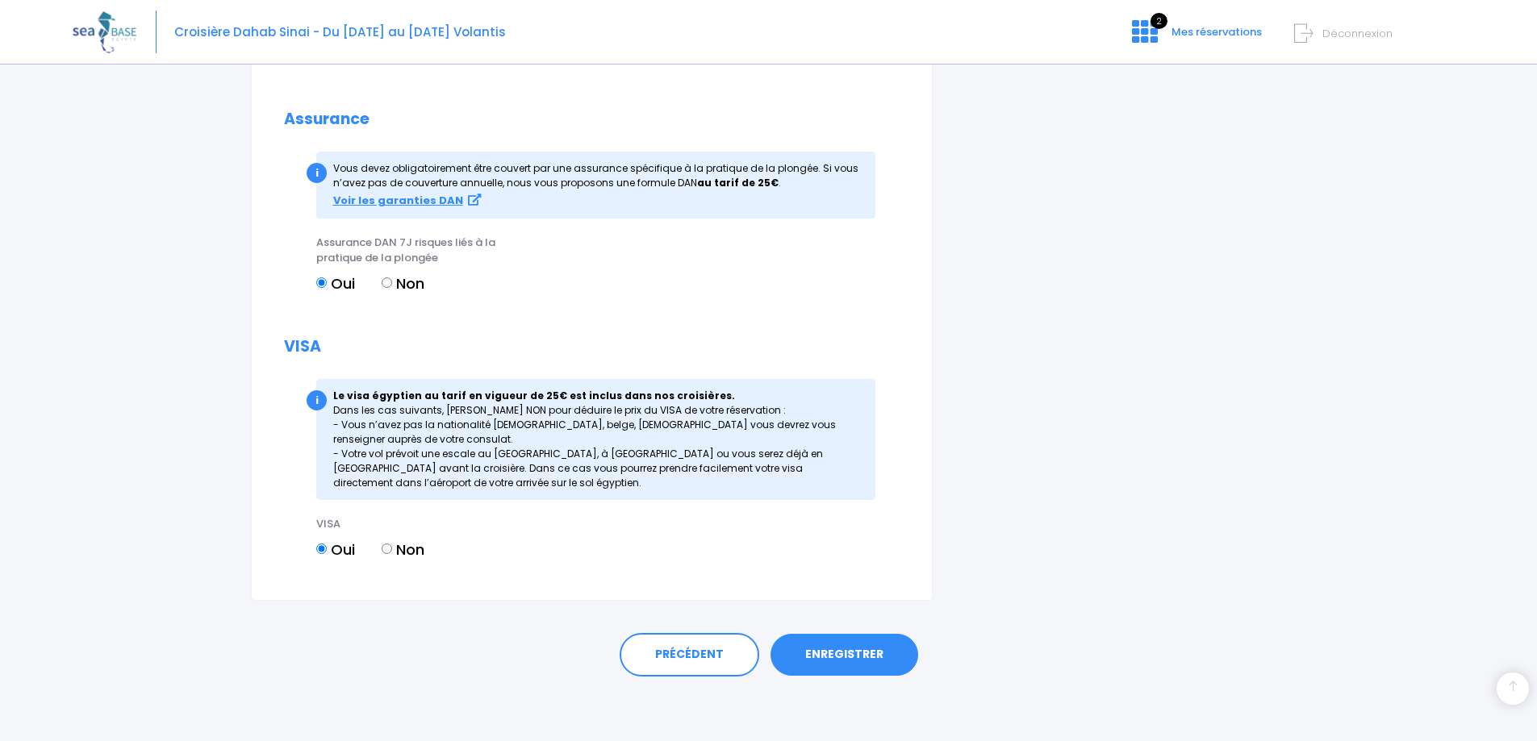
click at [875, 660] on link "ENREGISTRER" at bounding box center [845, 655] width 148 height 42
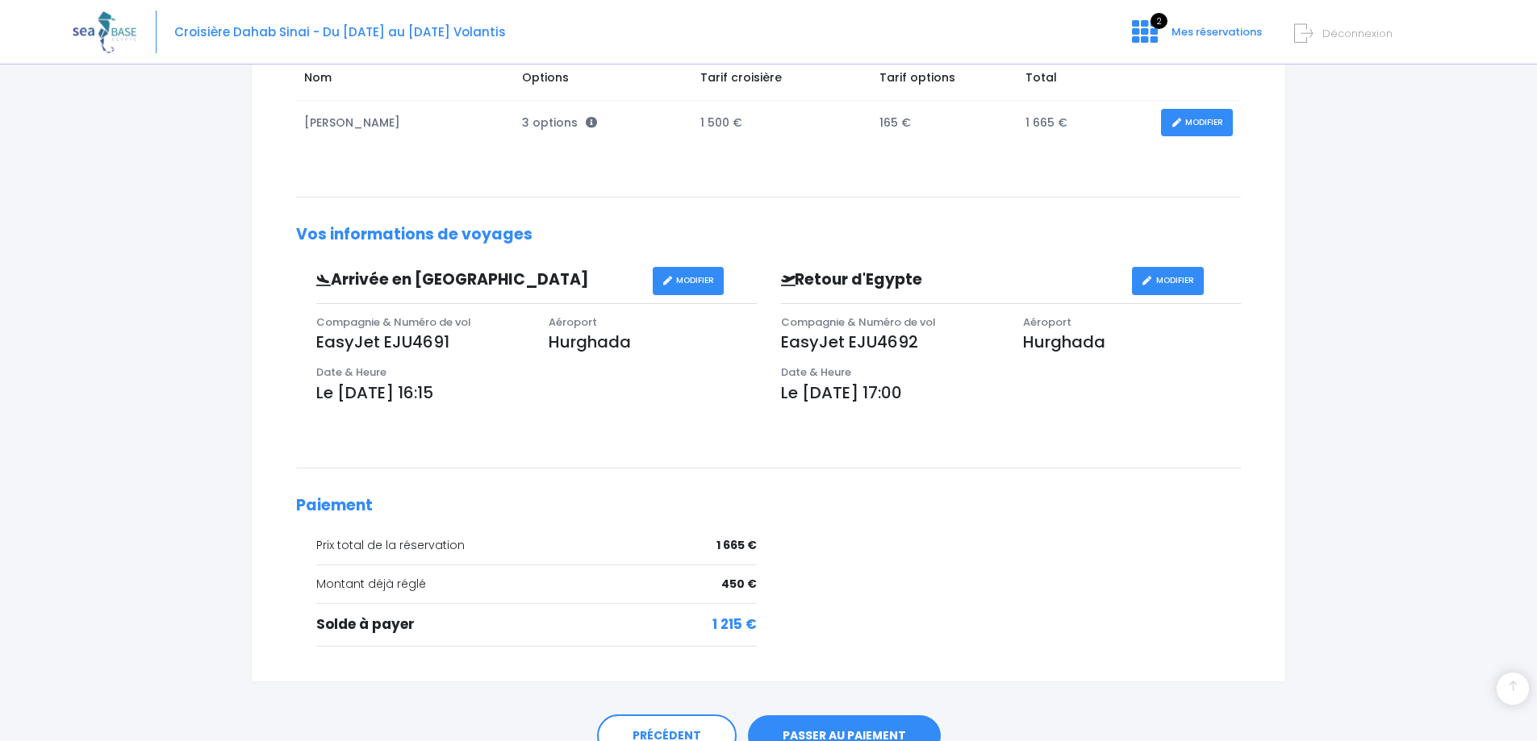
scroll to position [393, 0]
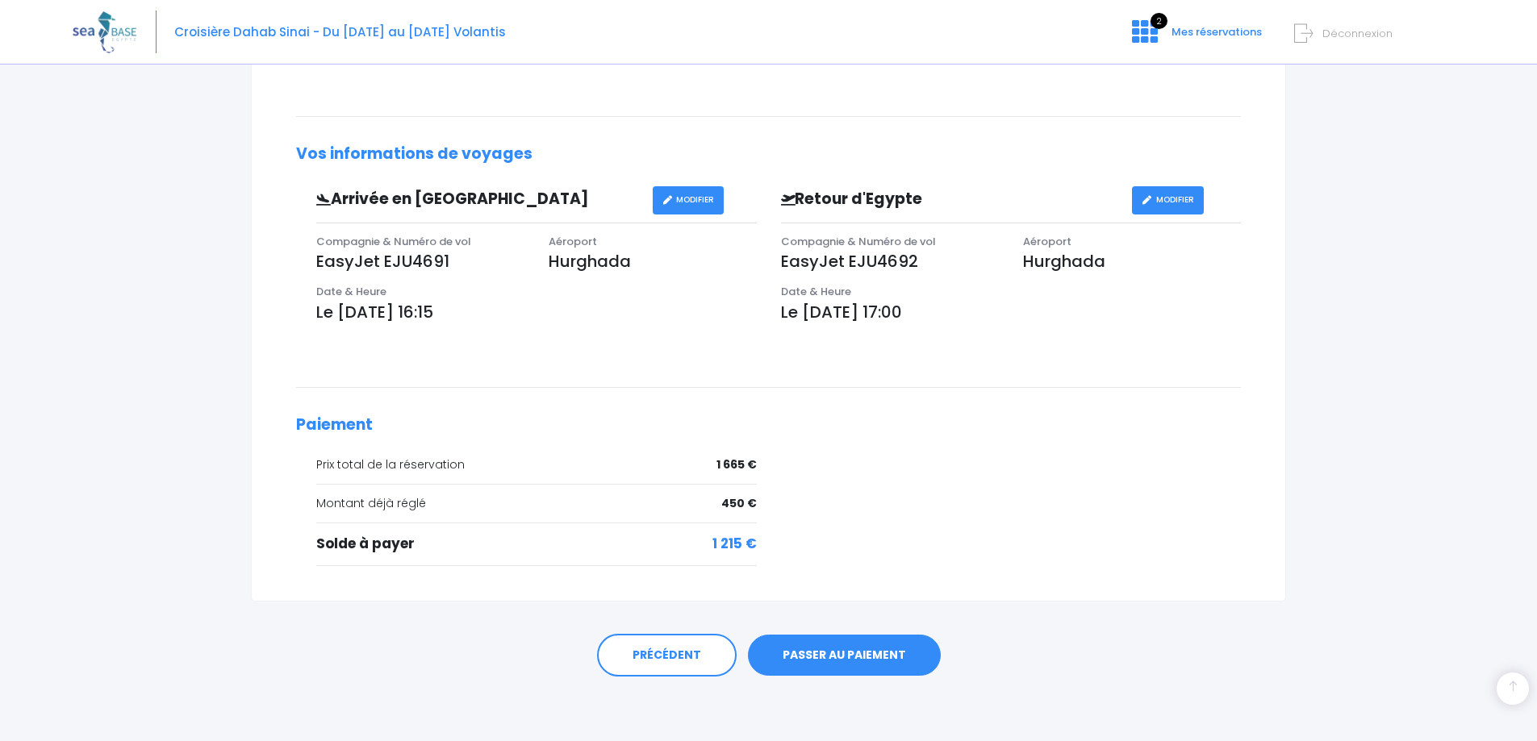
click at [820, 641] on link "PASSER AU PAIEMENT" at bounding box center [844, 656] width 193 height 42
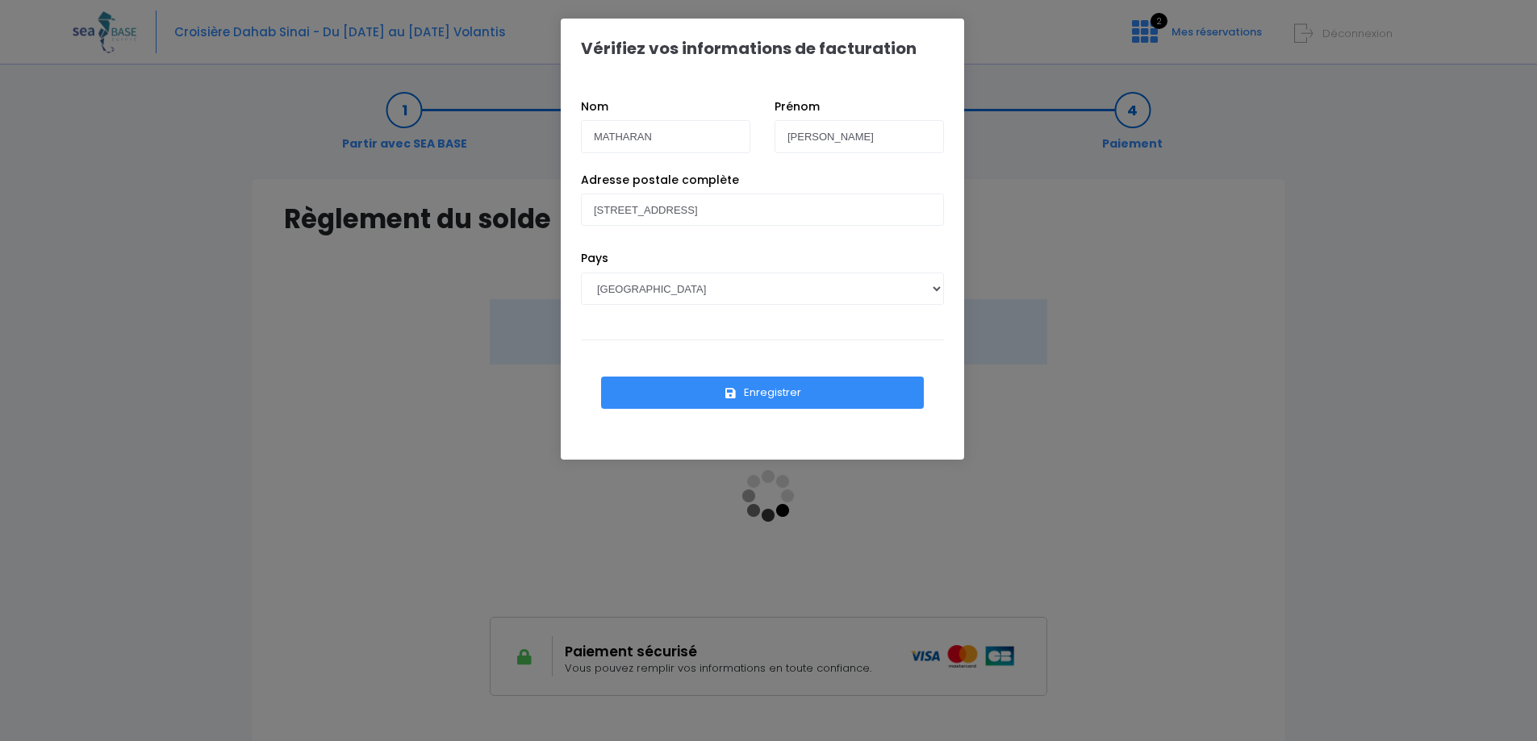
click at [776, 400] on button "Enregistrer" at bounding box center [762, 393] width 323 height 32
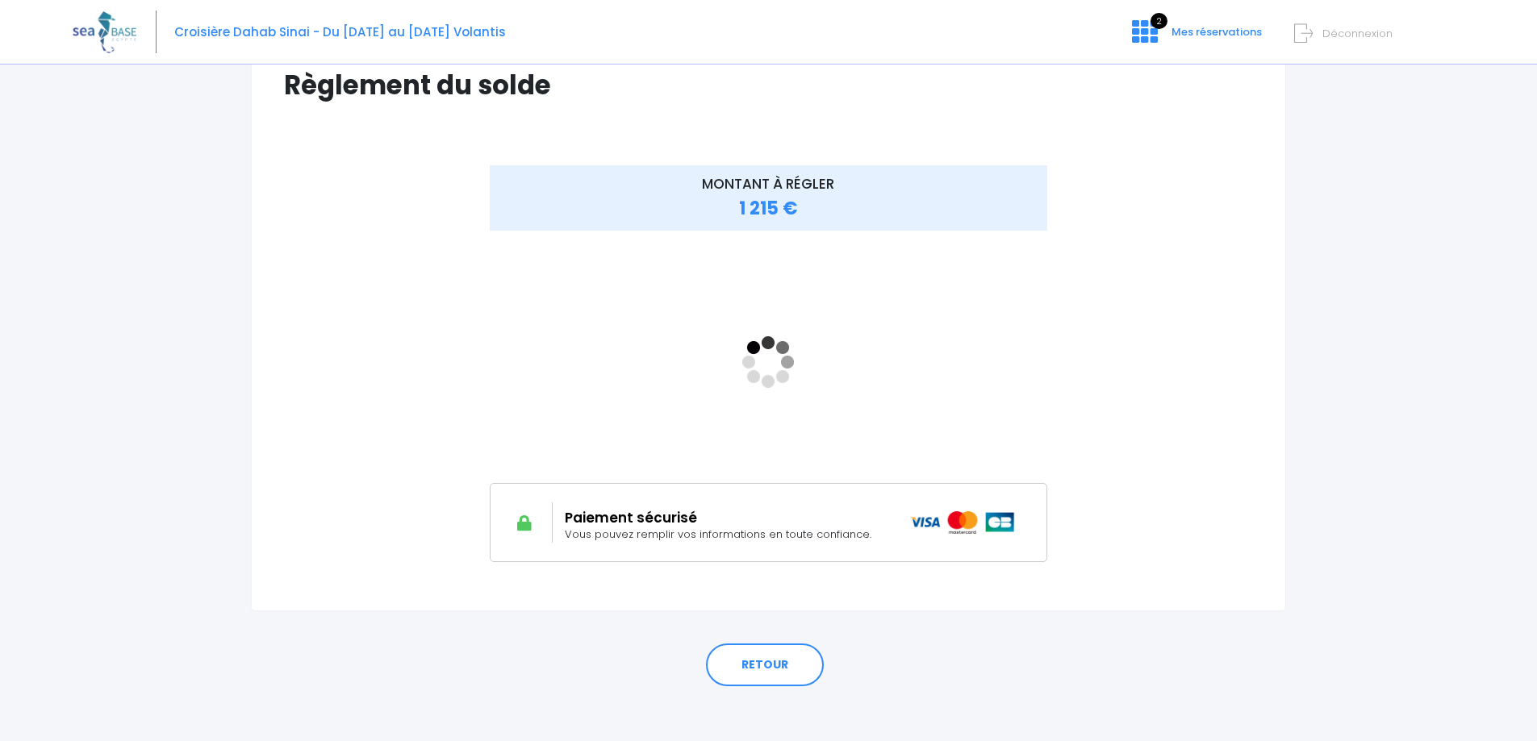
scroll to position [144, 0]
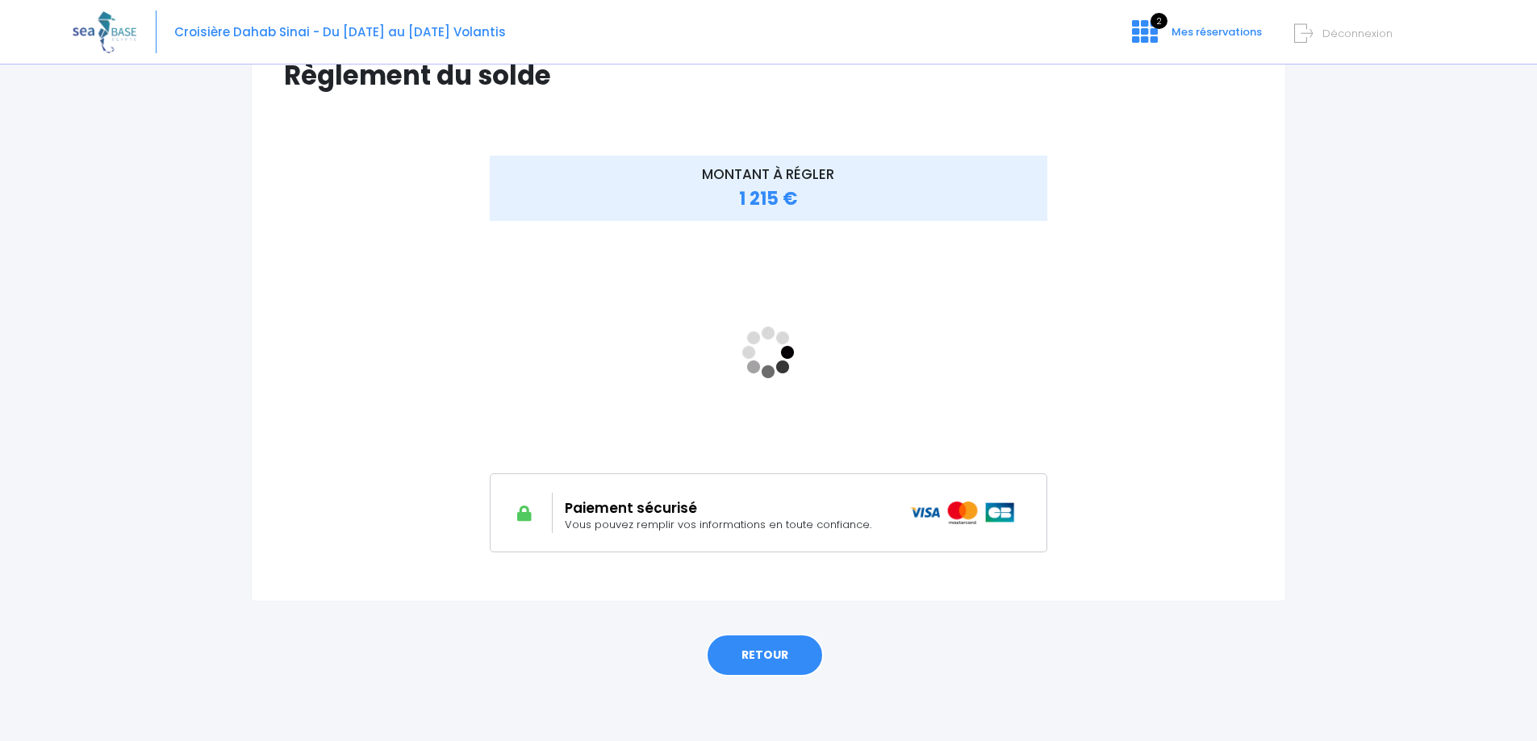
click at [750, 654] on link "RETOUR" at bounding box center [765, 656] width 118 height 44
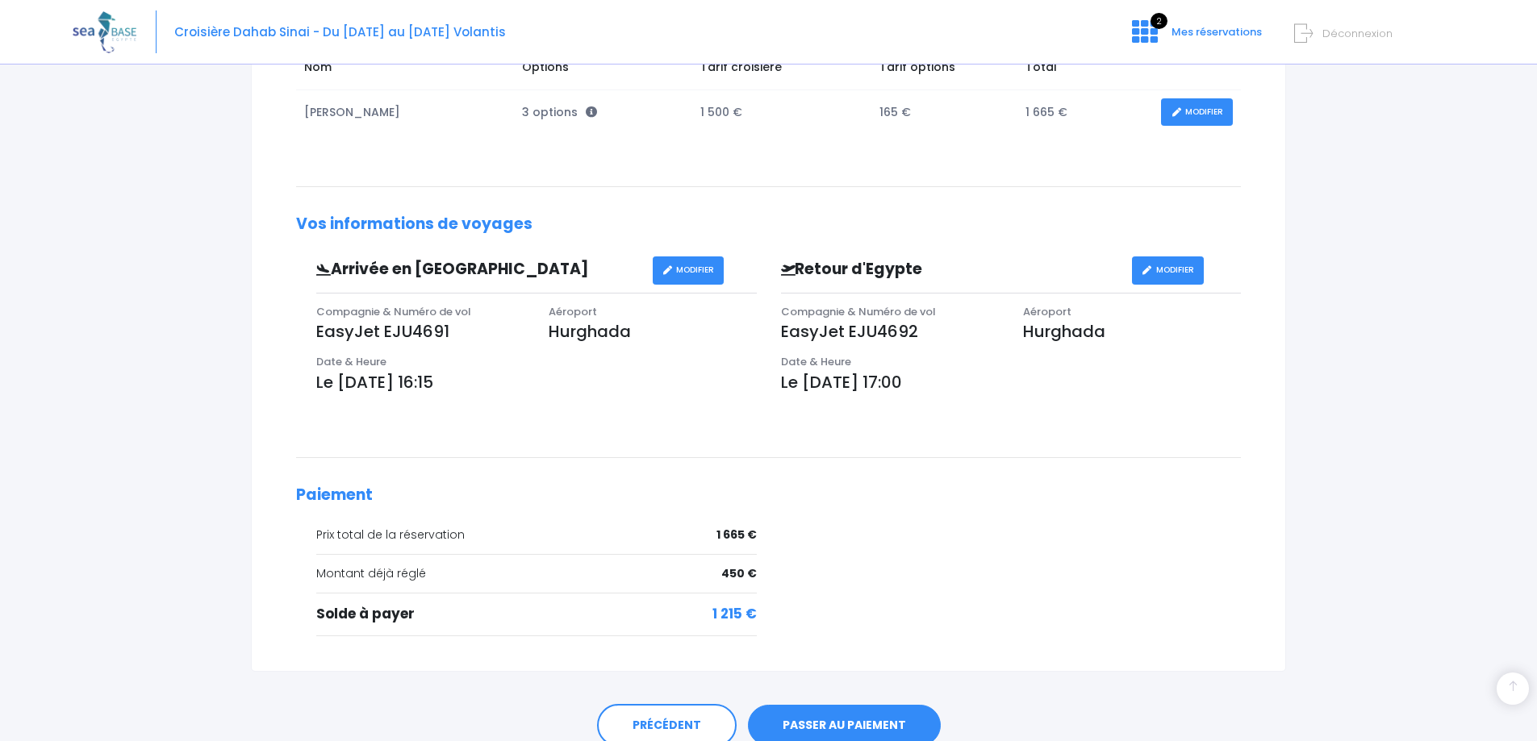
scroll to position [393, 0]
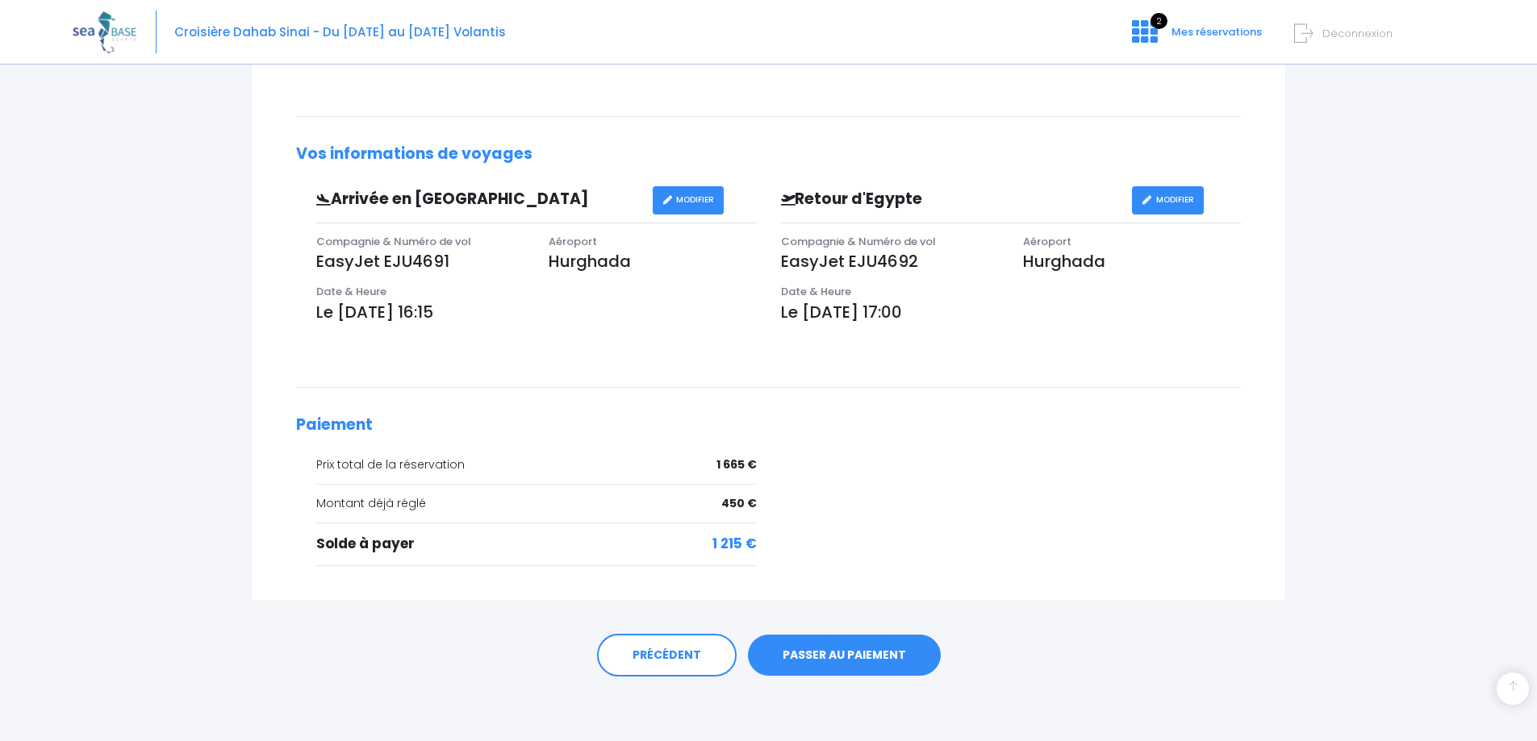
click at [896, 654] on link "PASSER AU PAIEMENT" at bounding box center [844, 656] width 193 height 42
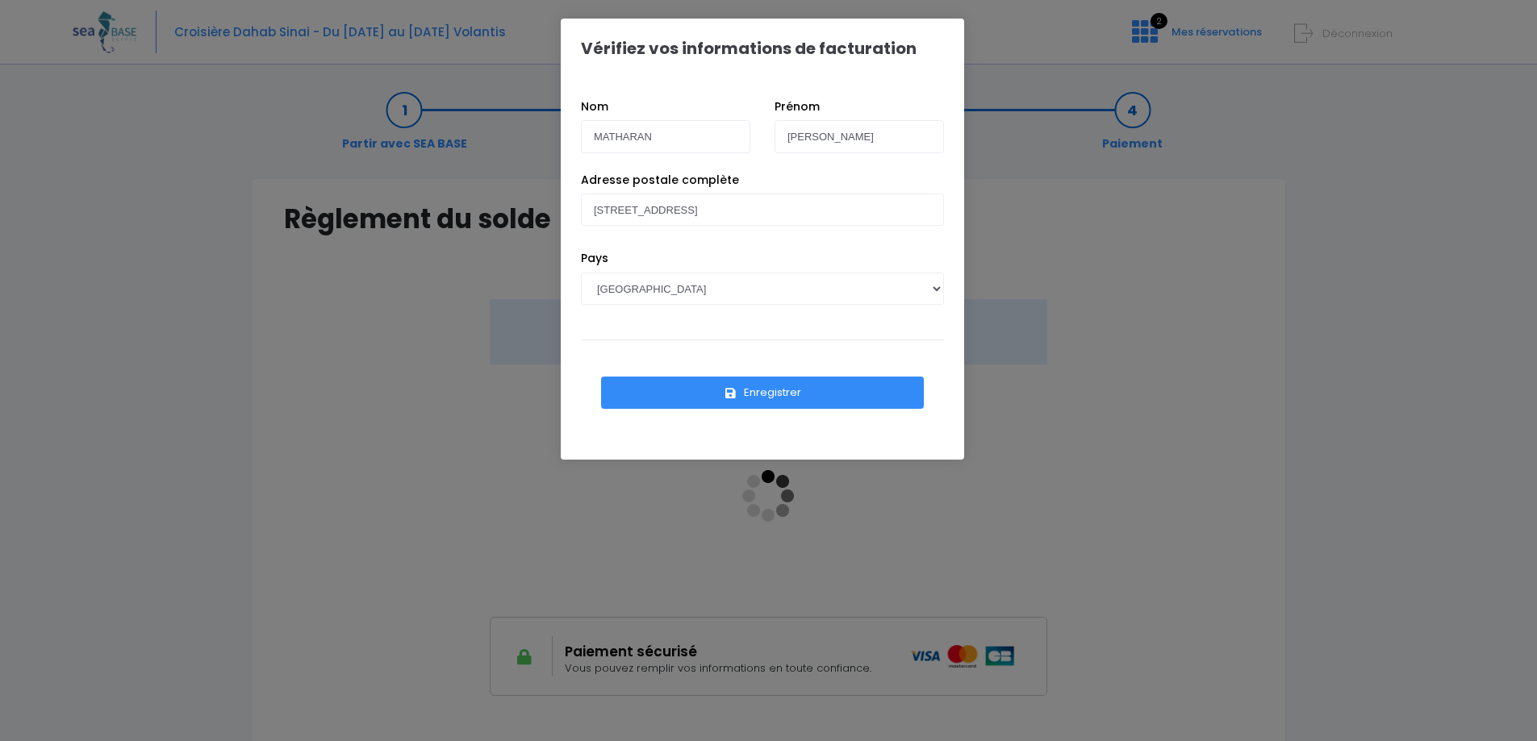
click at [800, 386] on button "Enregistrer" at bounding box center [762, 393] width 323 height 32
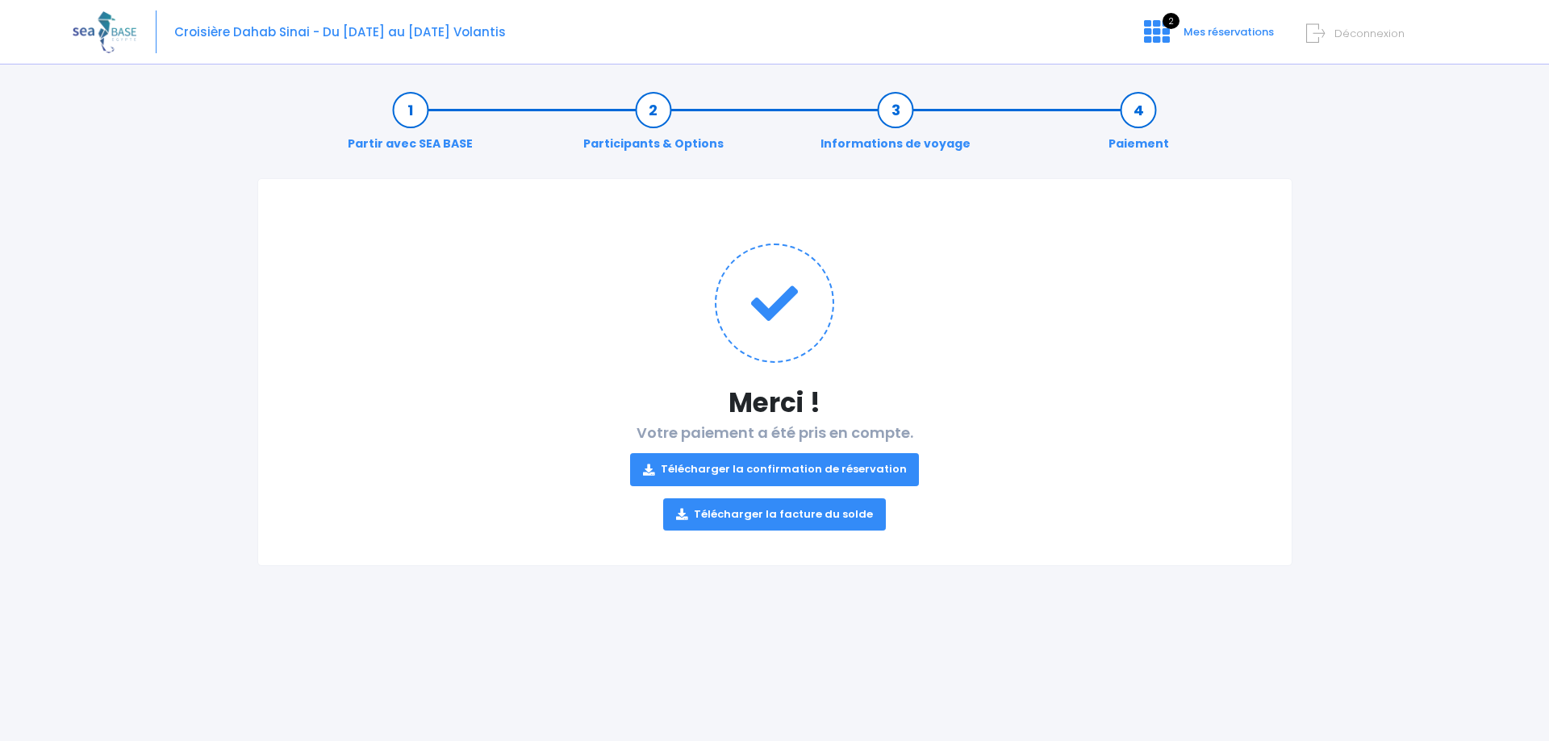
click at [844, 461] on link "Télécharger la confirmation de réservation" at bounding box center [775, 469] width 290 height 32
click at [779, 513] on link "Télécharger la facture du solde" at bounding box center [774, 515] width 223 height 32
